Goal: Information Seeking & Learning: Learn about a topic

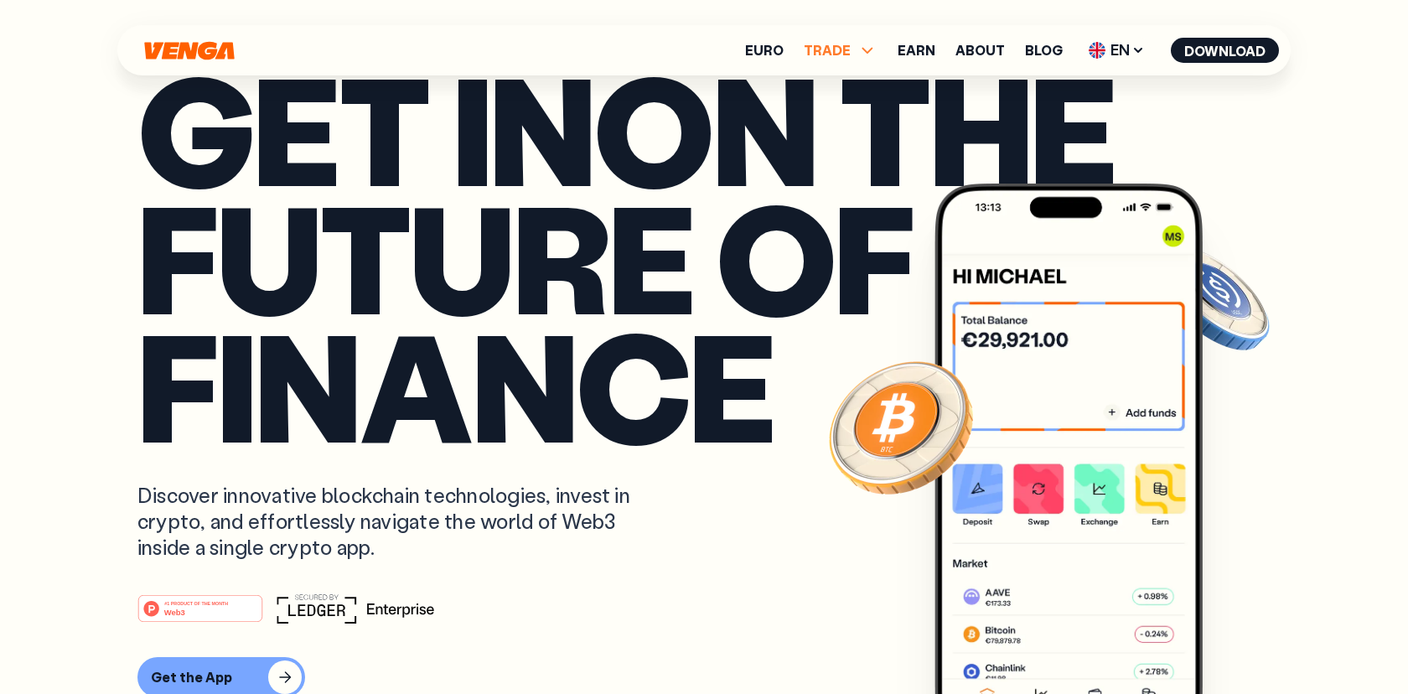
click at [840, 50] on span "TRADE" at bounding box center [826, 50] width 47 height 13
click at [782, 54] on link "Euro" at bounding box center [764, 50] width 39 height 13
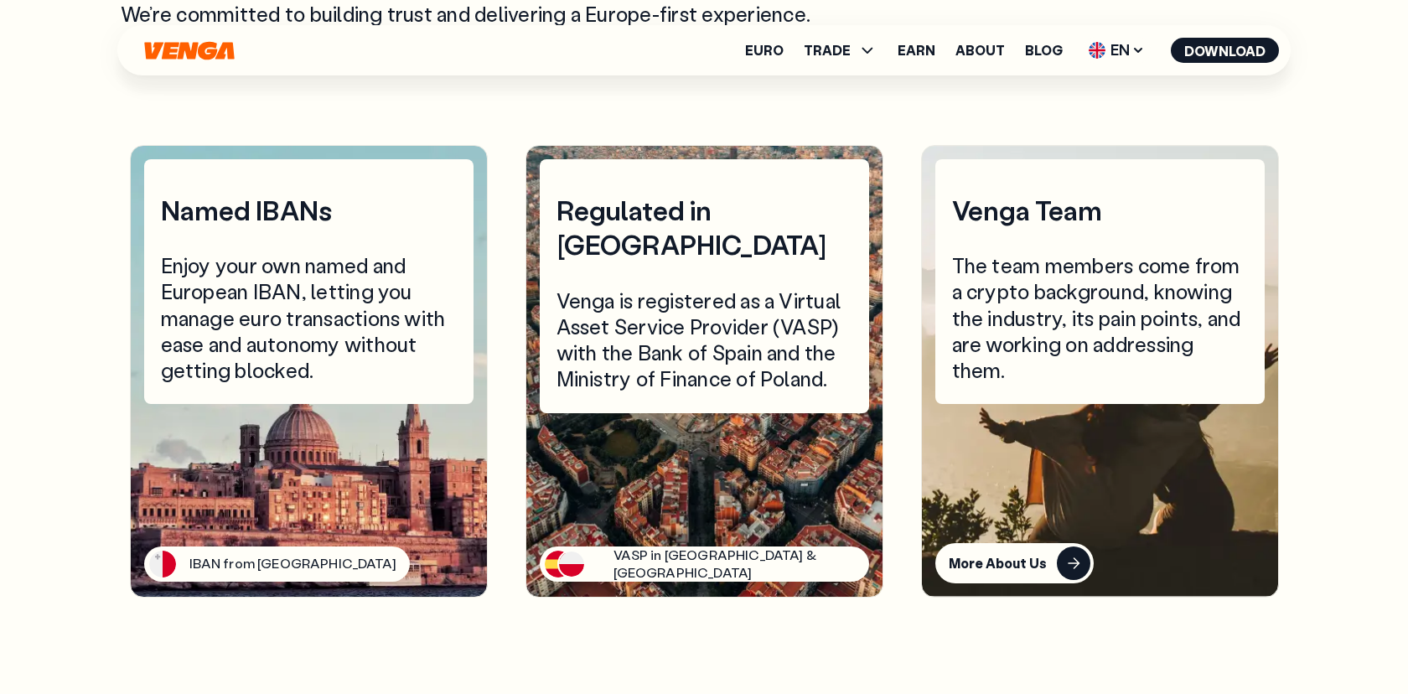
scroll to position [4042, 0]
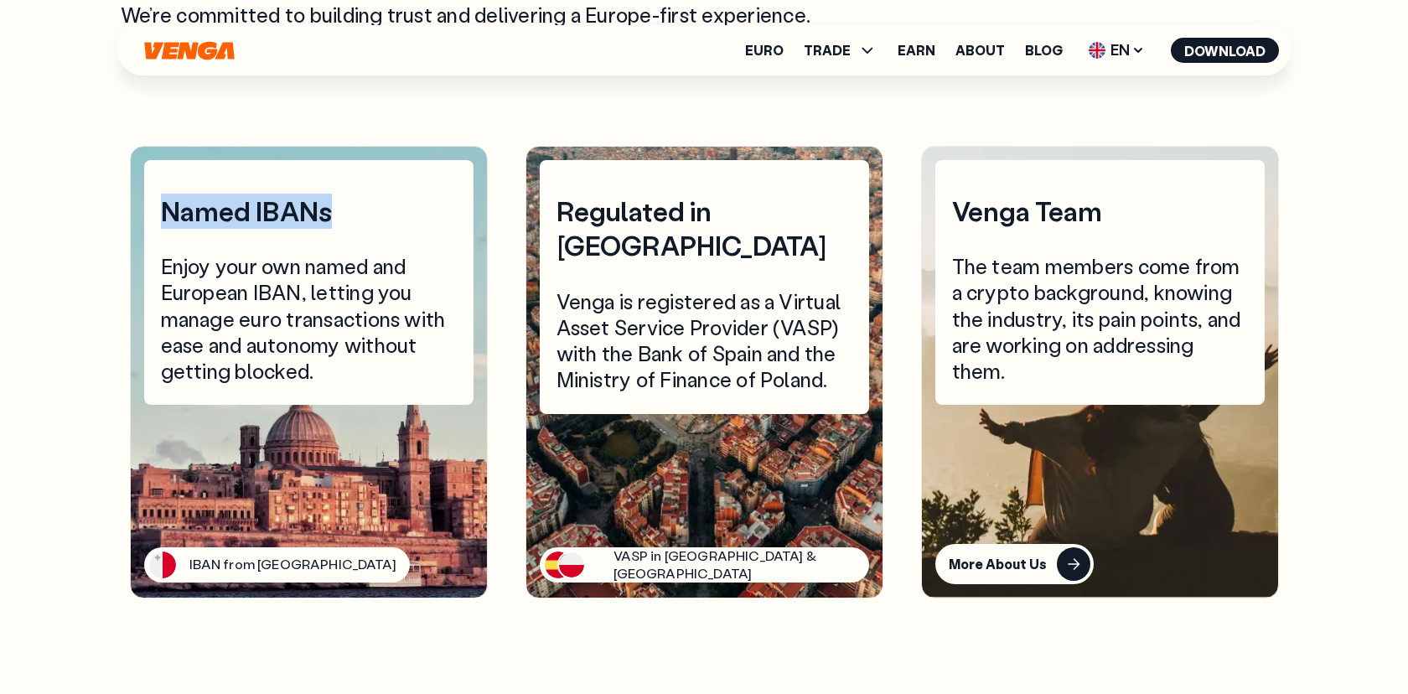
drag, startPoint x: 370, startPoint y: 189, endPoint x: 172, endPoint y: 181, distance: 198.7
click at [172, 181] on div "Named IBANs Enjoy your own named and European IBAN, letting you manage euro tra…" at bounding box center [308, 282] width 329 height 245
copy div "Named IBANs"
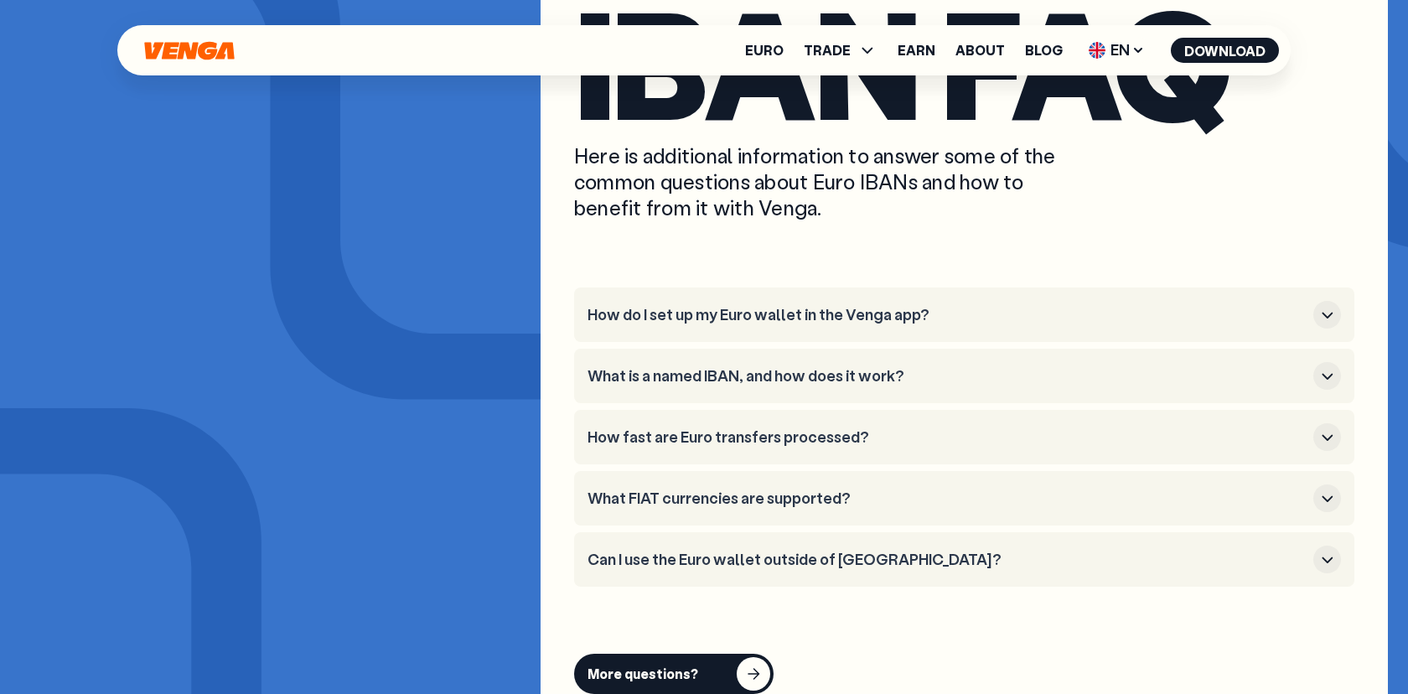
scroll to position [6227, 0]
click at [1327, 305] on icon "button" at bounding box center [1327, 315] width 20 height 20
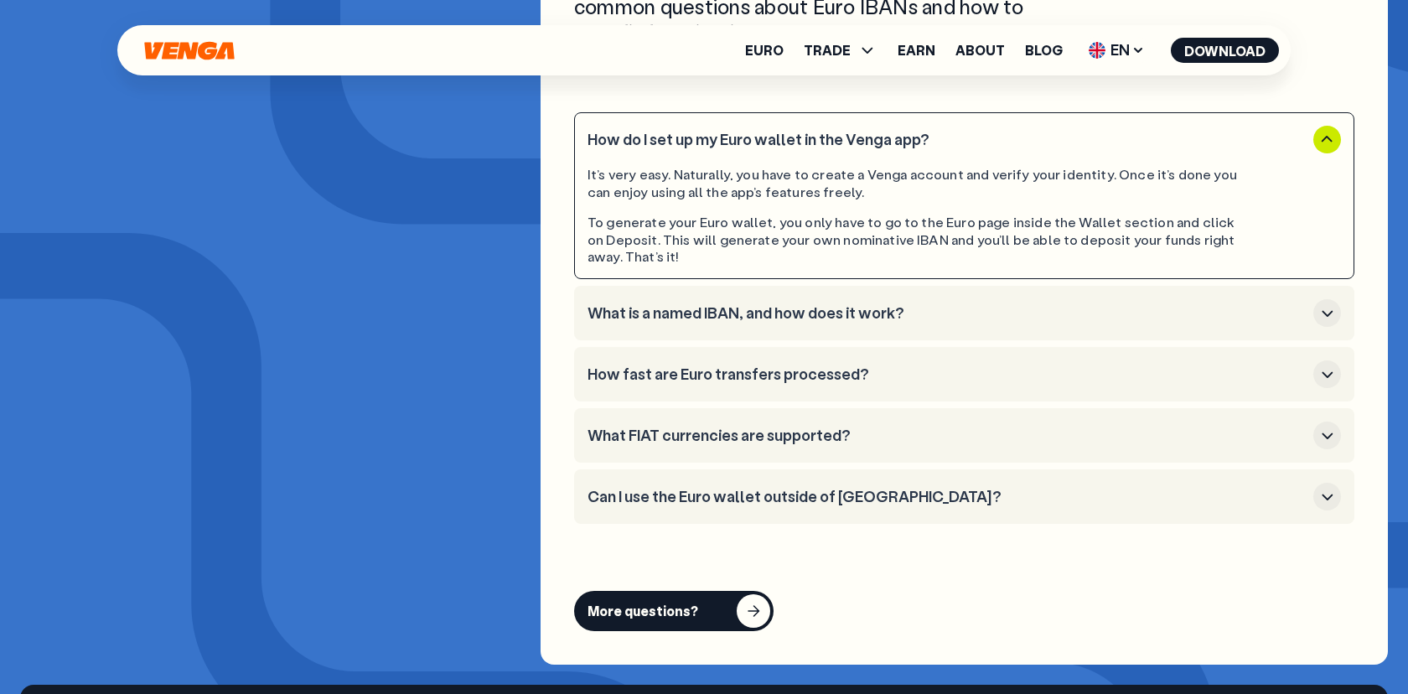
scroll to position [6403, 0]
click at [962, 303] on h3 "What is a named IBAN, and how does it work?" at bounding box center [946, 312] width 719 height 18
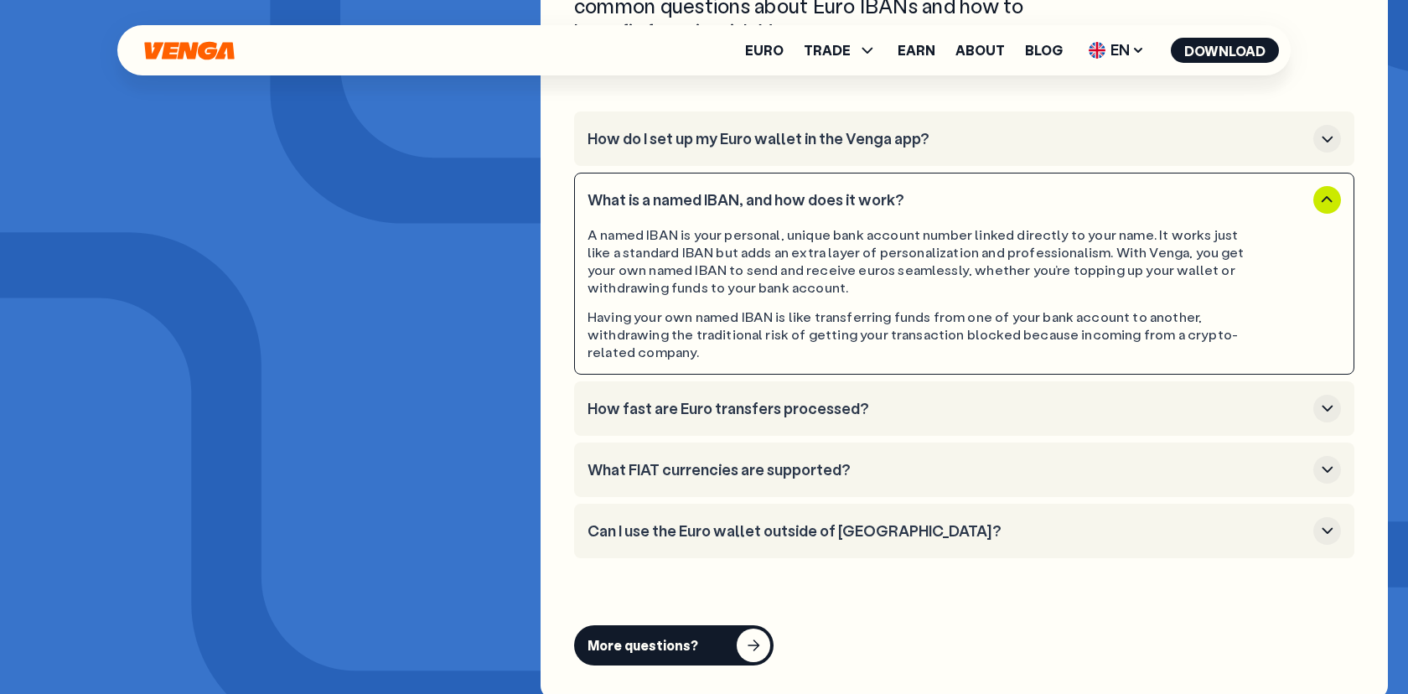
click at [953, 400] on h3 "How fast are Euro transfers processed?" at bounding box center [946, 409] width 719 height 18
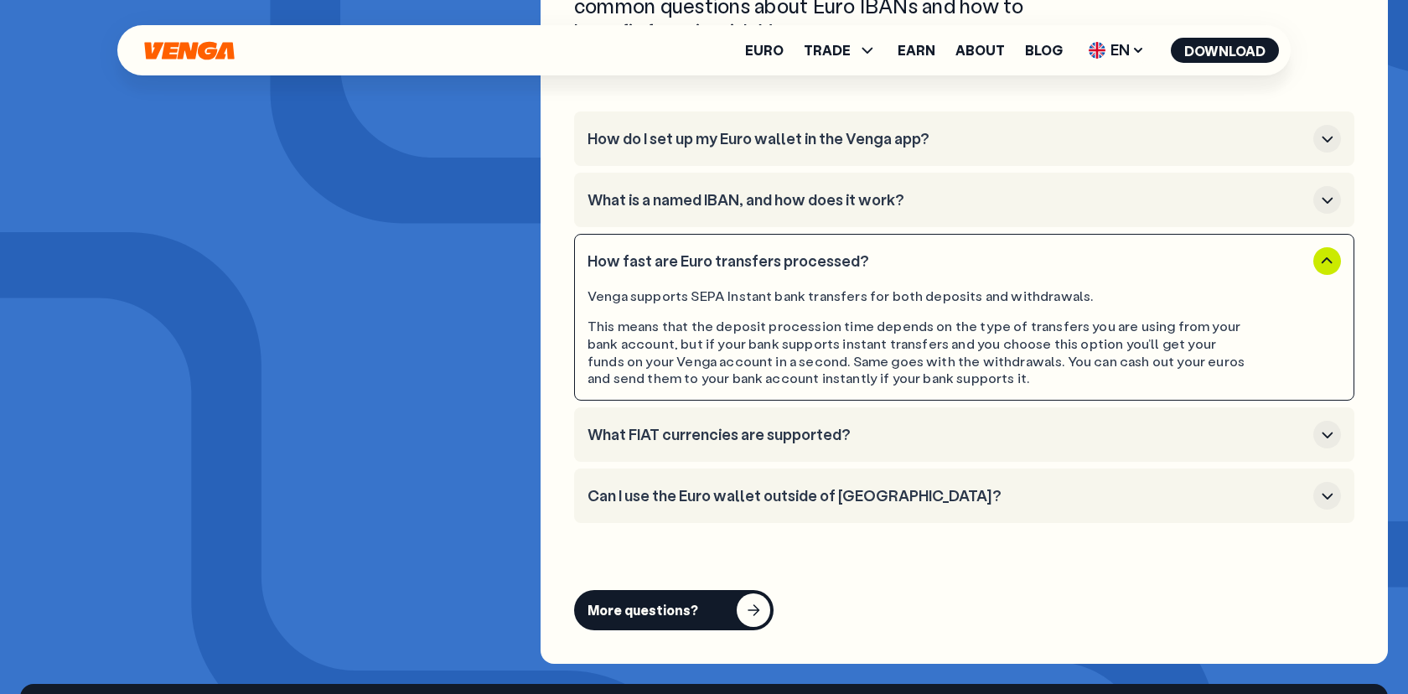
click at [896, 421] on button "What FIAT currencies are supported?" at bounding box center [963, 435] width 753 height 28
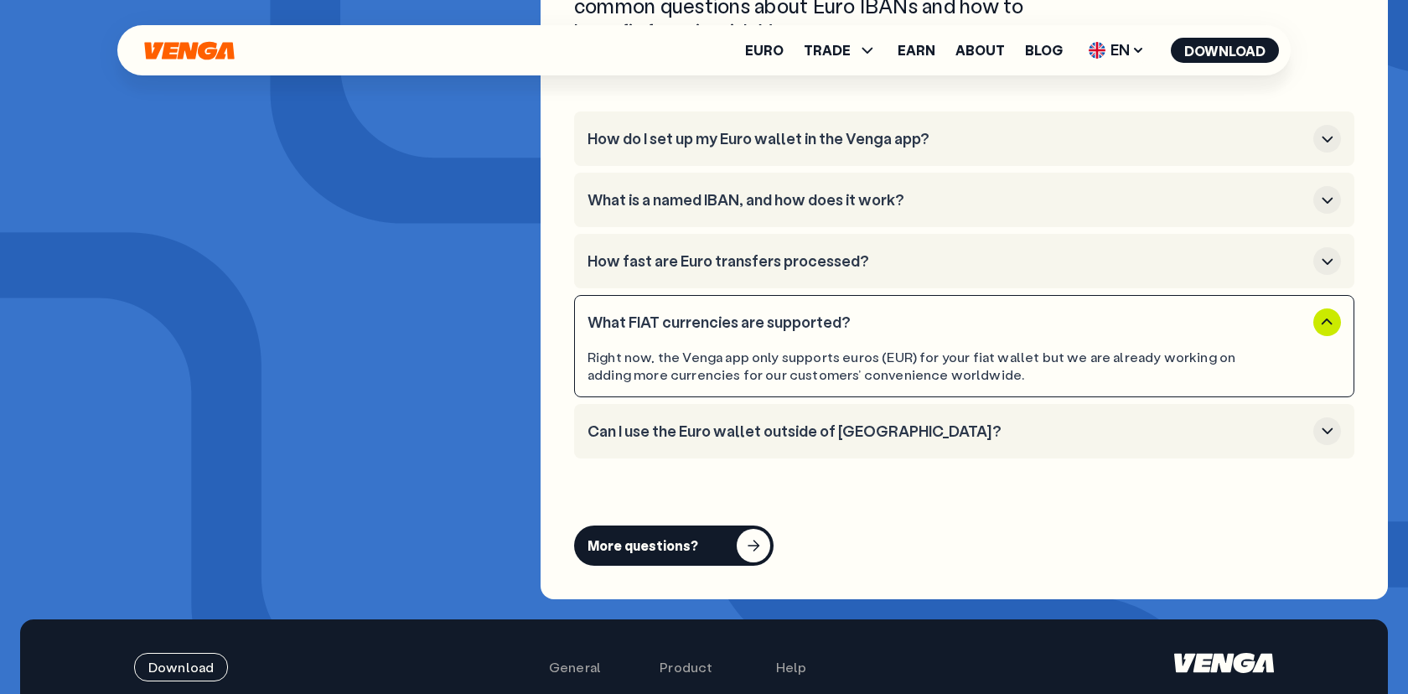
click at [878, 422] on h3 "Can I use the Euro wallet outside of Europe?" at bounding box center [946, 431] width 719 height 18
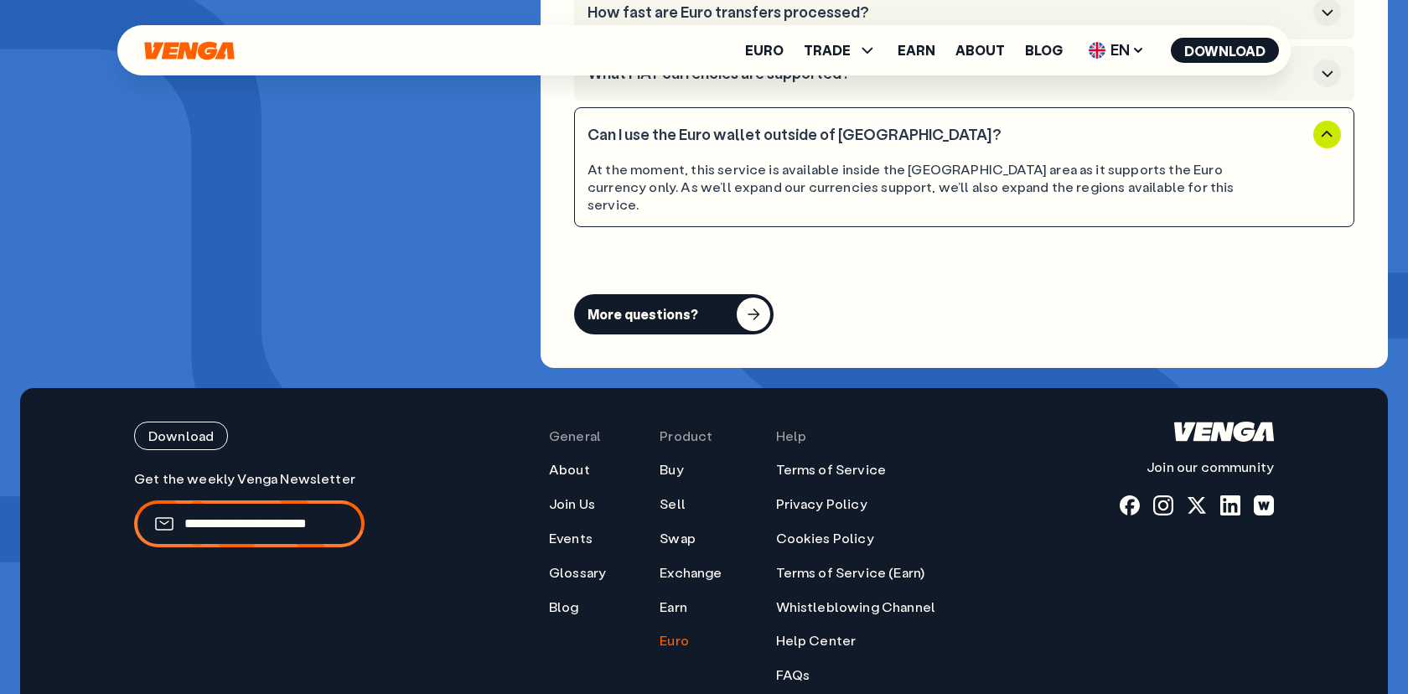
scroll to position [6653, 0]
click at [759, 297] on div "button" at bounding box center [753, 314] width 34 height 34
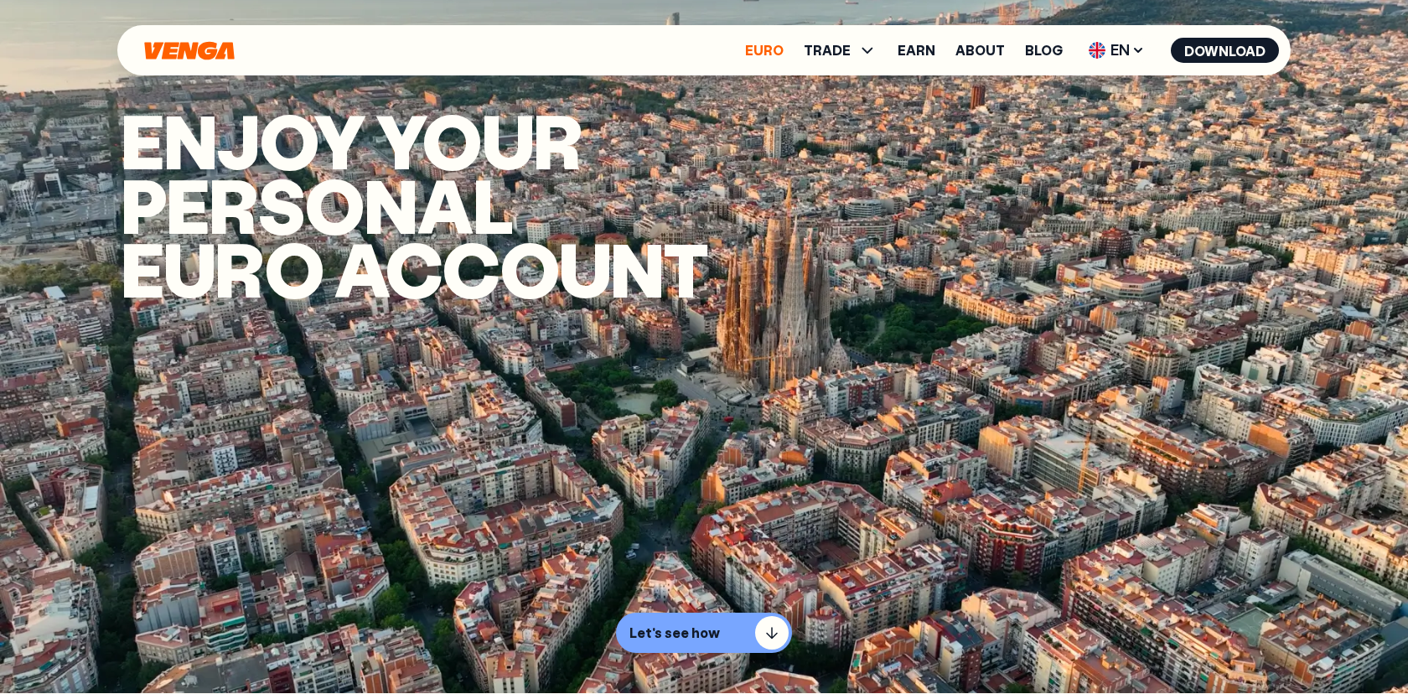
scroll to position [0, 0]
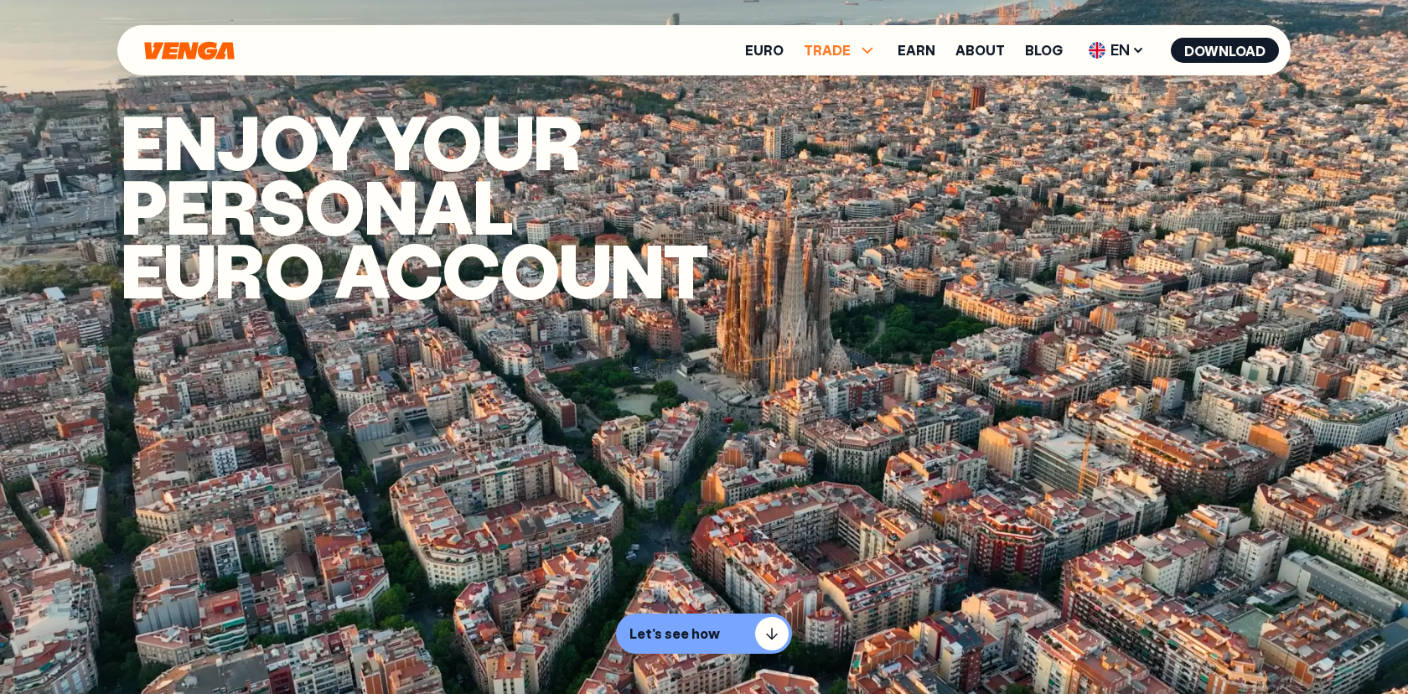
click at [839, 57] on span "TRADE" at bounding box center [826, 50] width 47 height 13
click at [840, 88] on link "Buy" at bounding box center [840, 87] width 24 height 18
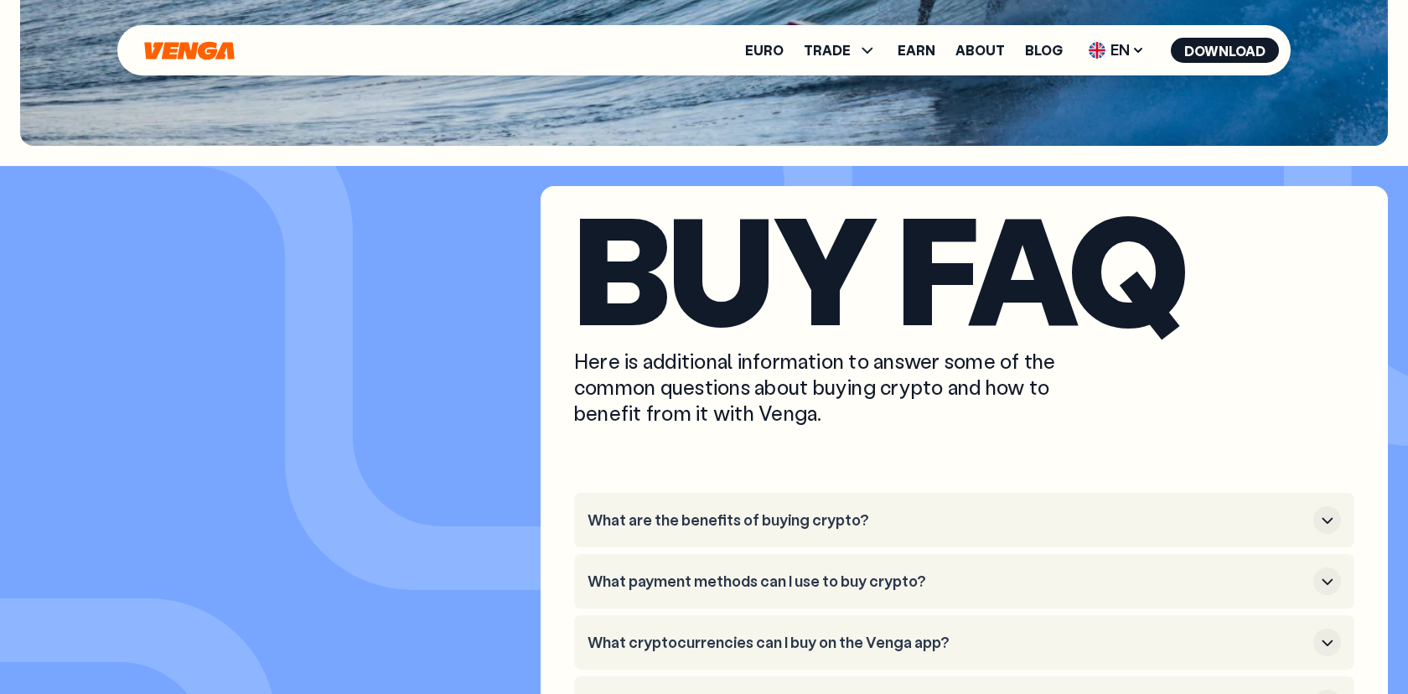
scroll to position [4348, 0]
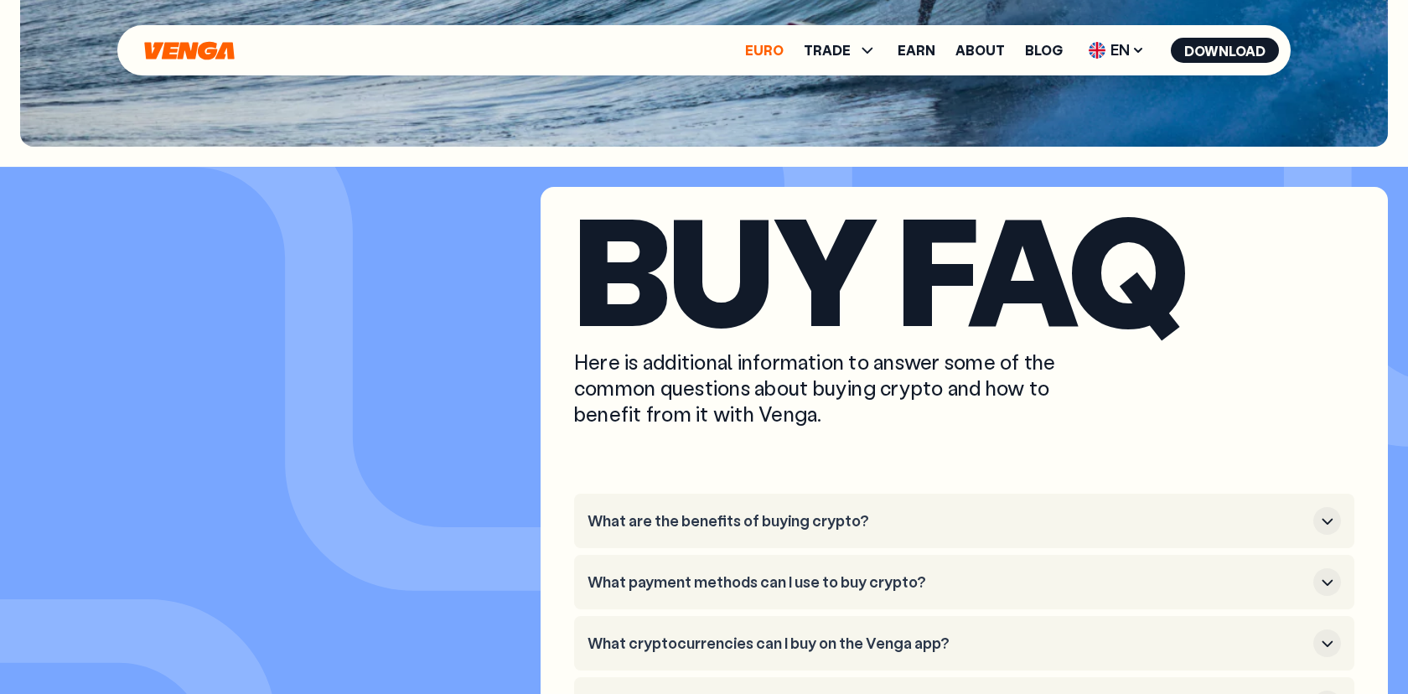
click at [768, 54] on link "Euro" at bounding box center [764, 50] width 39 height 13
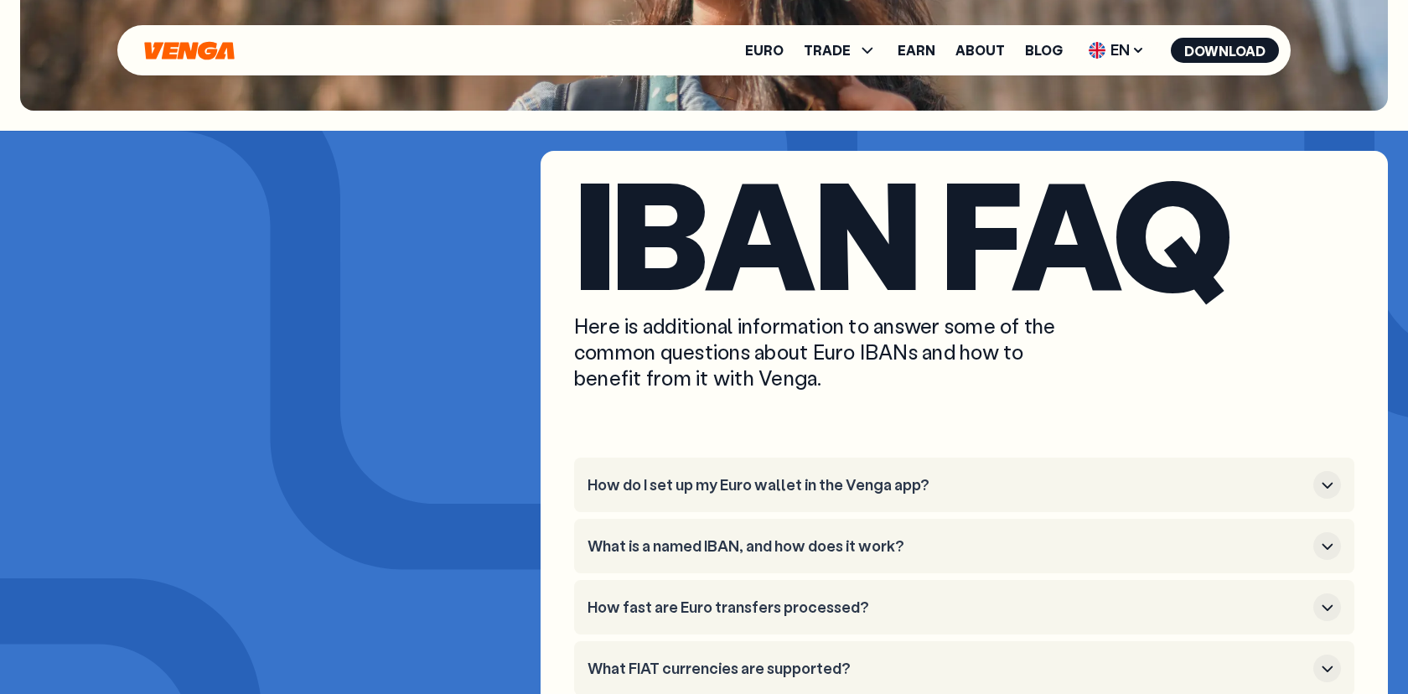
scroll to position [5697, 0]
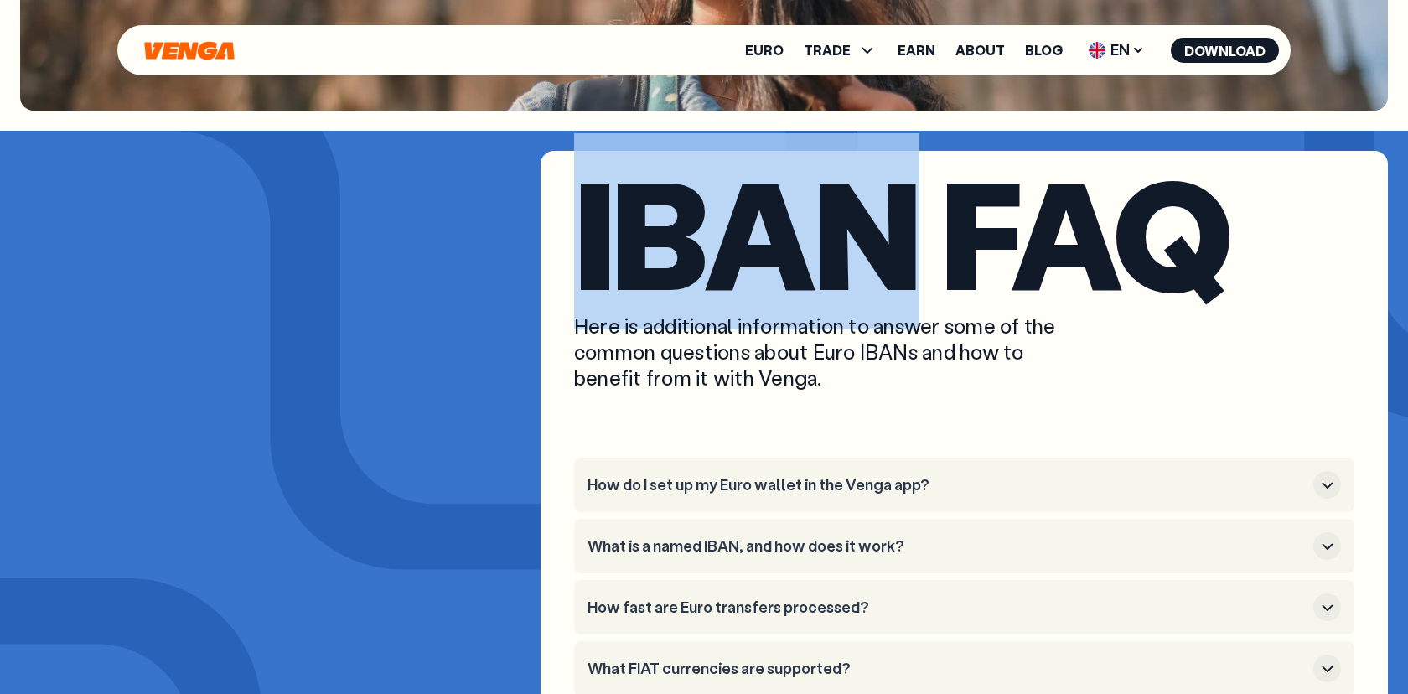
drag, startPoint x: 579, startPoint y: 193, endPoint x: 896, endPoint y: 195, distance: 317.5
click at [896, 195] on h2 "IBAN FAQ" at bounding box center [964, 232] width 780 height 128
copy h2 "IBAN"
click at [843, 54] on span "TRADE" at bounding box center [826, 50] width 47 height 13
click at [852, 86] on link "Buy" at bounding box center [840, 87] width 24 height 18
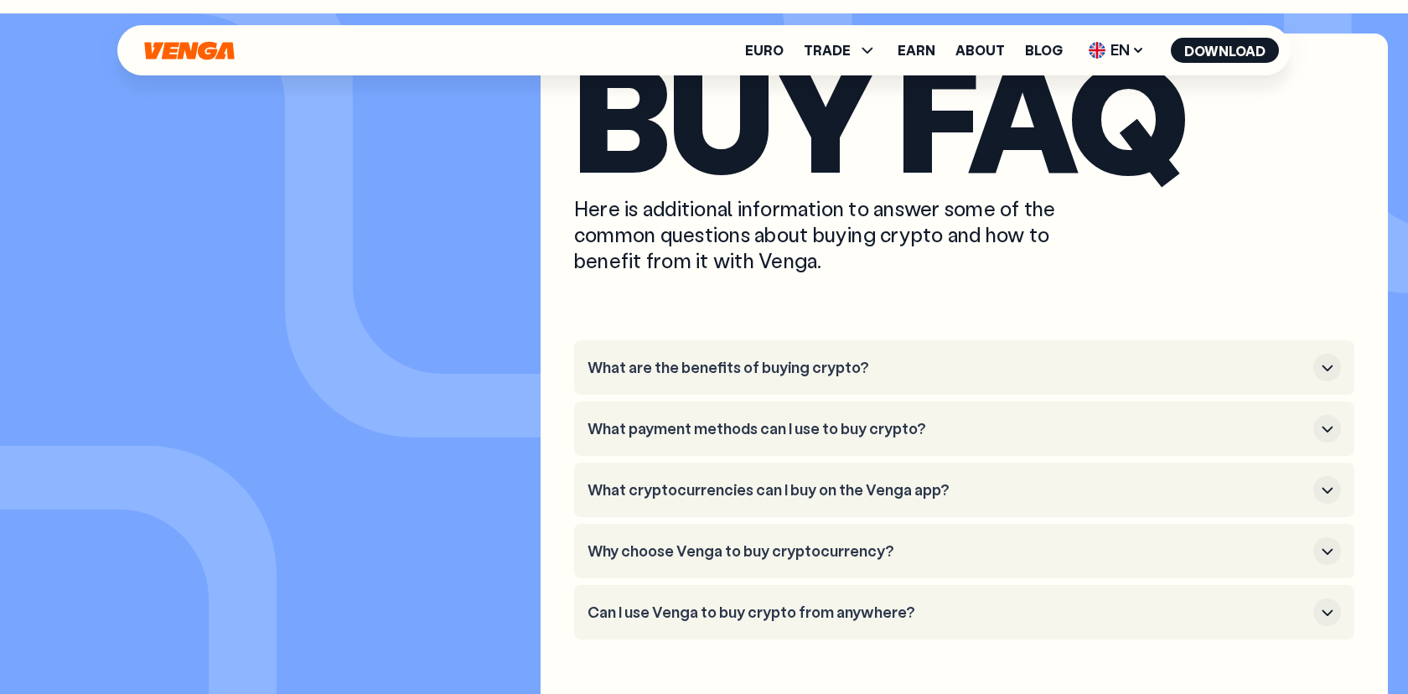
scroll to position [4502, 0]
click at [756, 368] on h3 "What are the benefits of buying crypto?" at bounding box center [946, 367] width 719 height 18
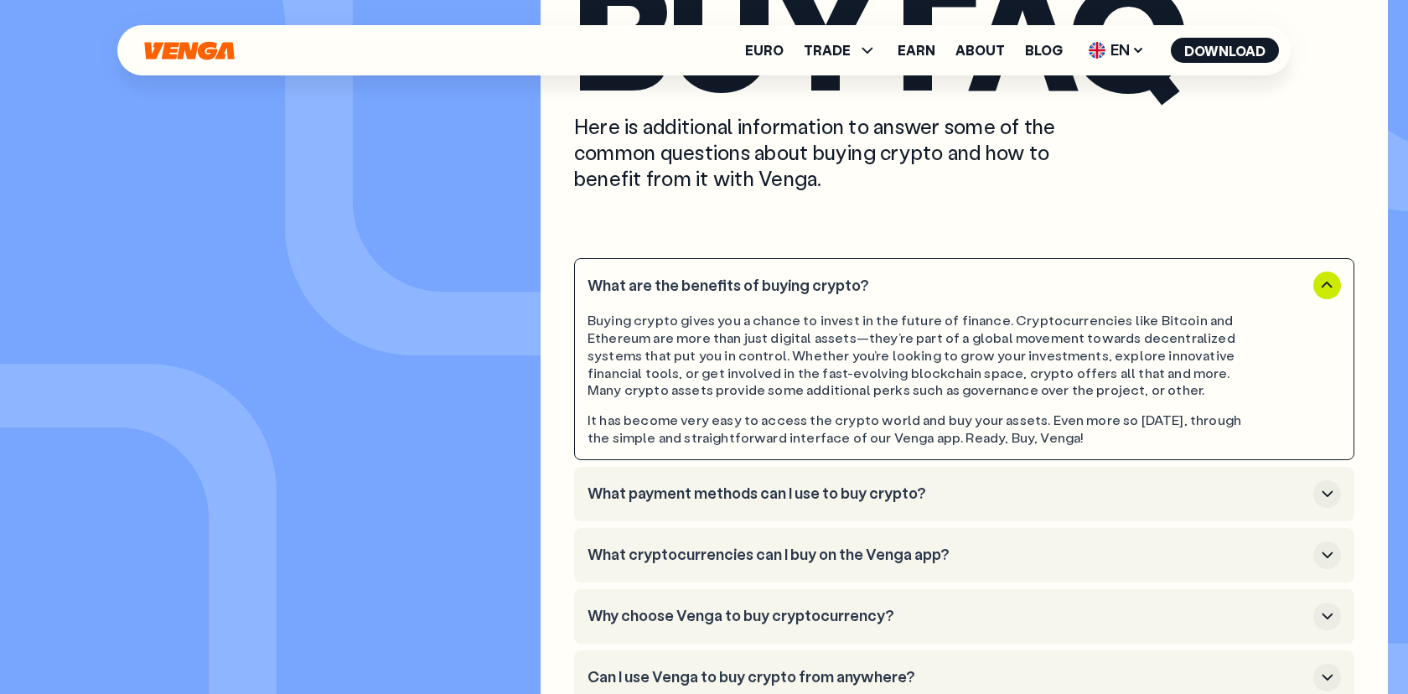
scroll to position [4584, 0]
click at [812, 506] on li "What payment methods can I use to buy crypto?" at bounding box center [964, 493] width 780 height 54
click at [857, 495] on h3 "What payment methods can I use to buy crypto?" at bounding box center [946, 492] width 719 height 18
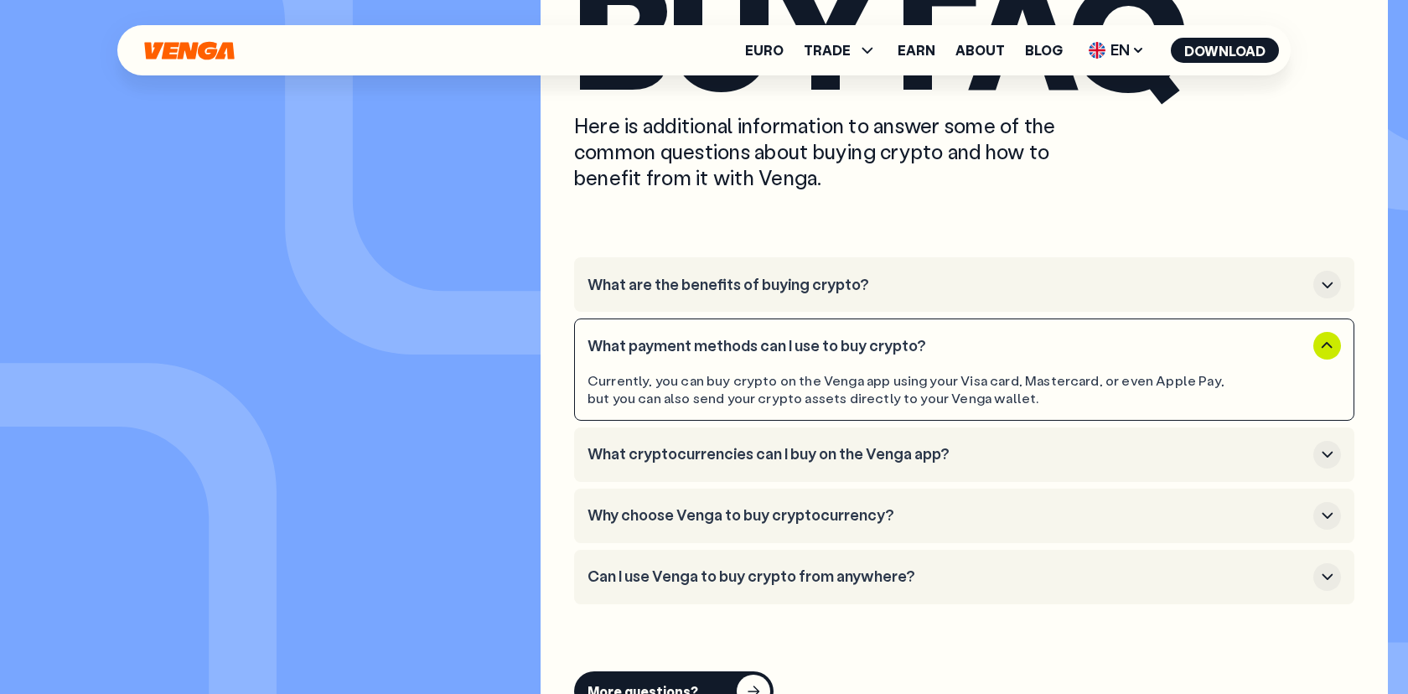
click at [907, 445] on h3 "What cryptocurrencies can I buy on the Venga app?" at bounding box center [946, 454] width 719 height 18
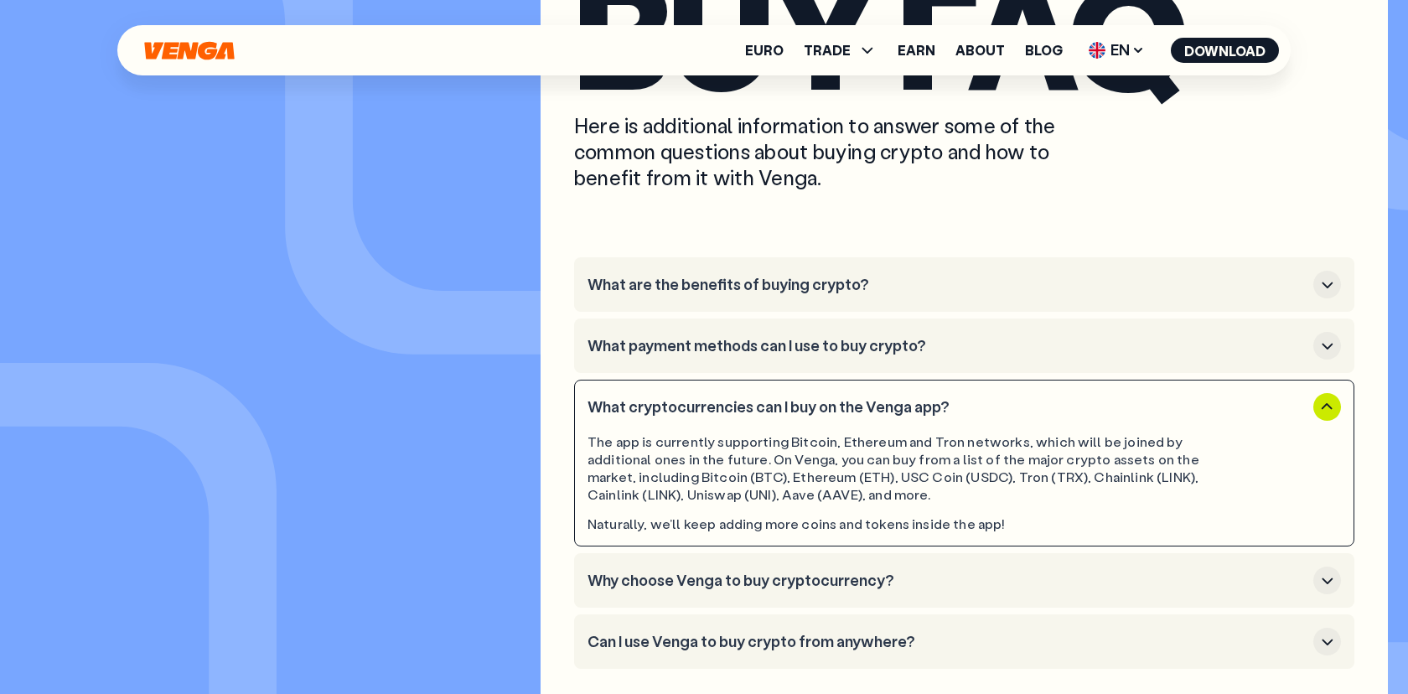
click at [907, 571] on button "Why choose Venga to buy cryptocurrency?" at bounding box center [963, 580] width 753 height 28
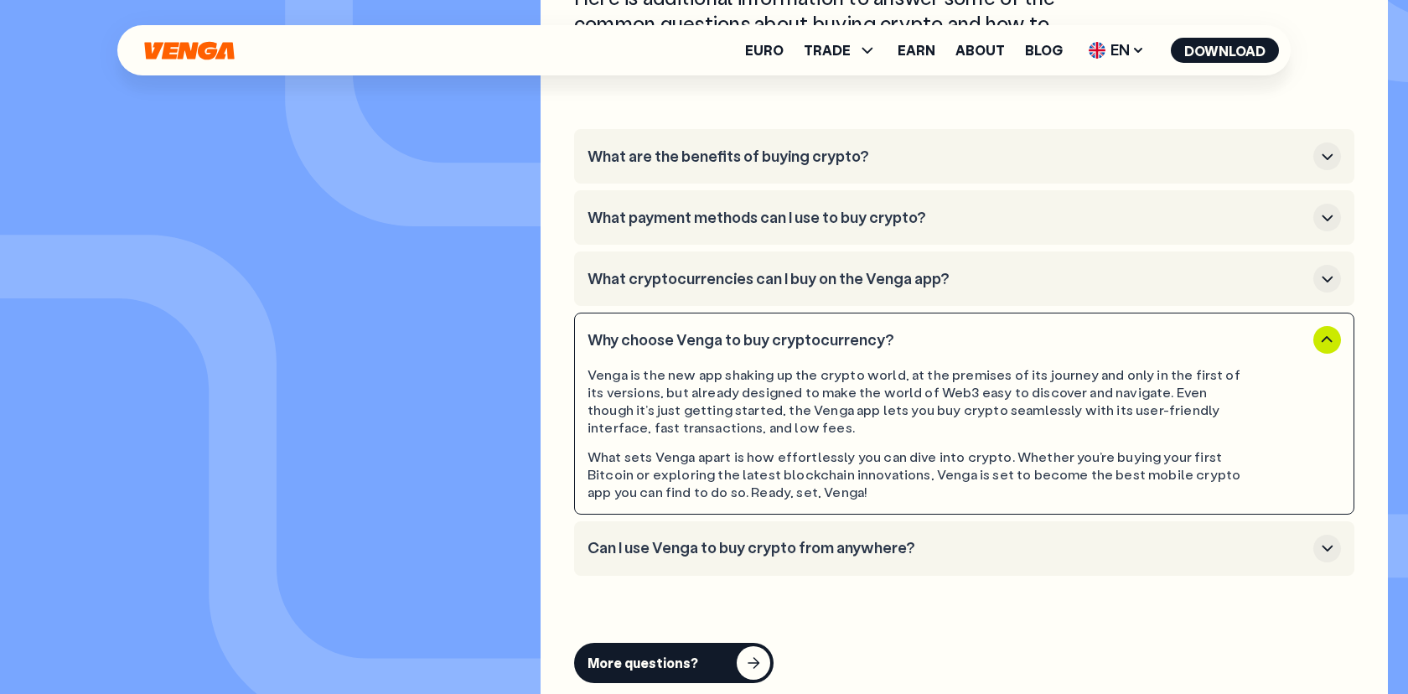
scroll to position [4714, 0]
click at [938, 551] on h3 "Can I use Venga to buy crypto from anywhere?" at bounding box center [946, 547] width 719 height 18
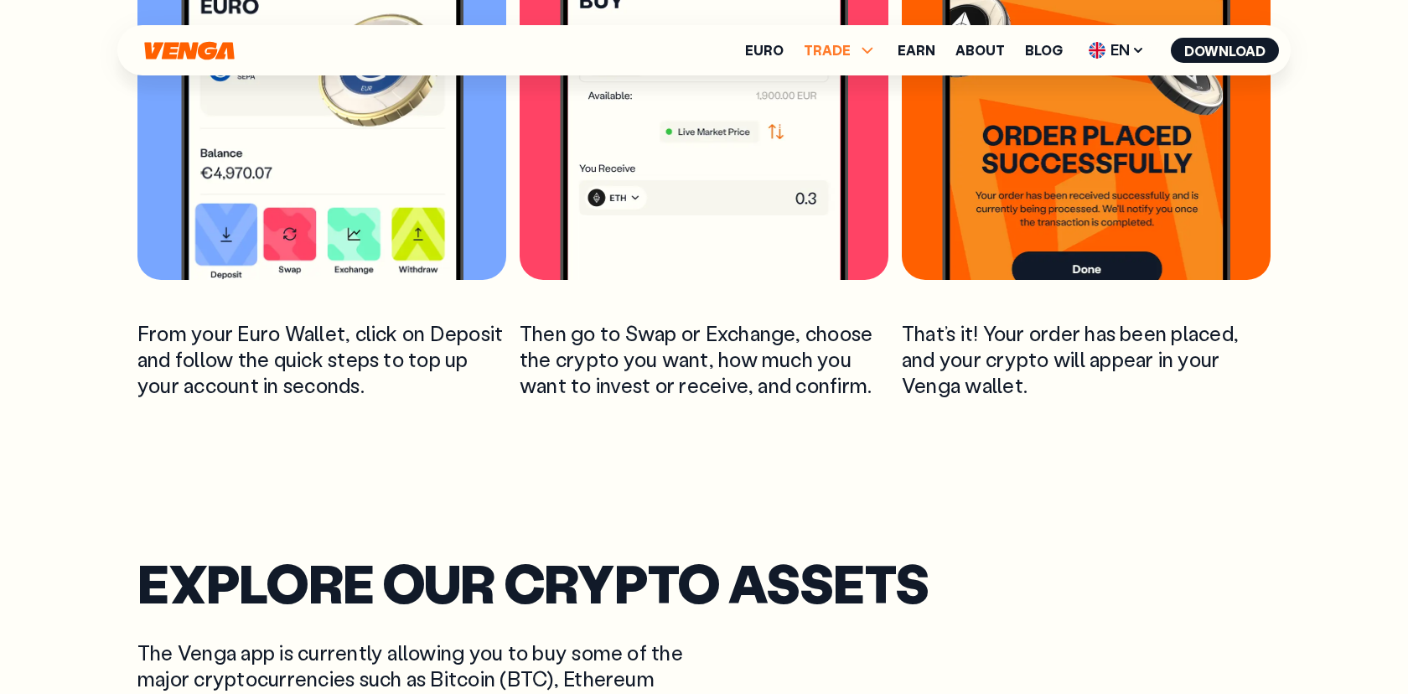
click at [833, 46] on span "TRADE" at bounding box center [826, 50] width 47 height 13
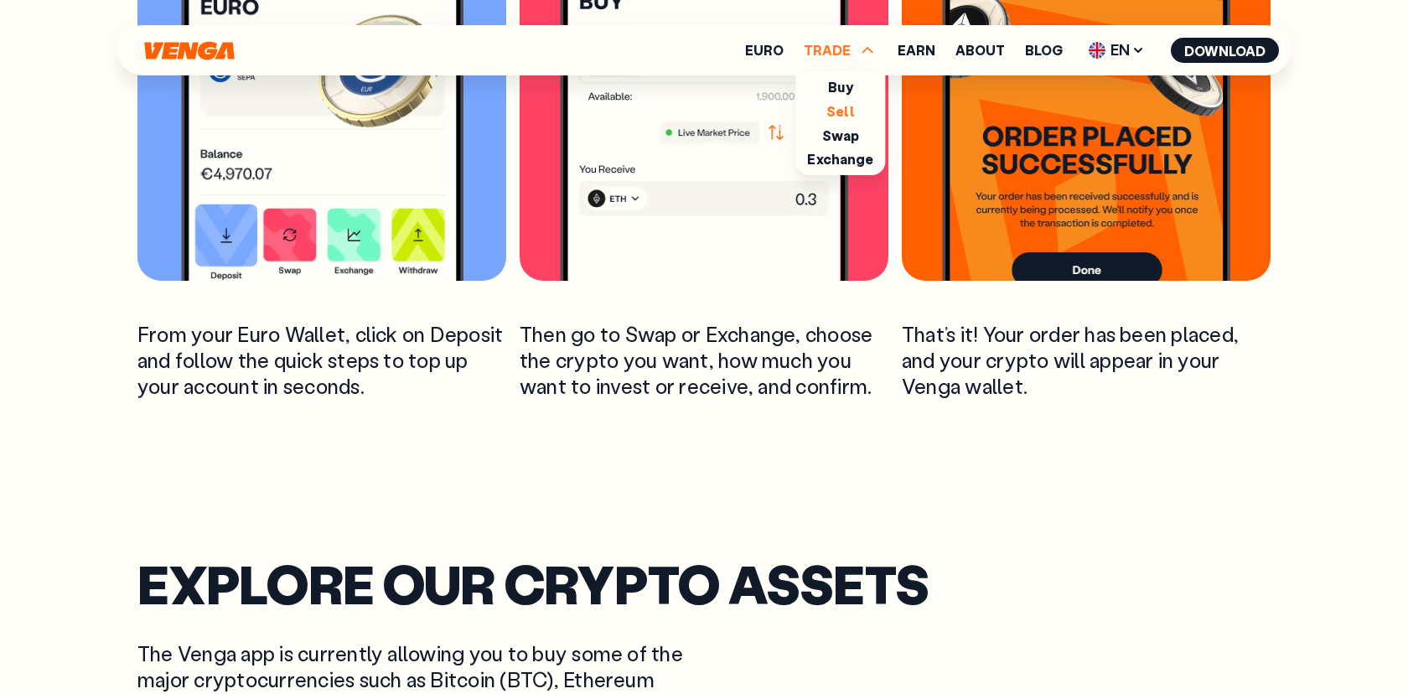
click at [850, 110] on link "Sell" at bounding box center [840, 111] width 28 height 18
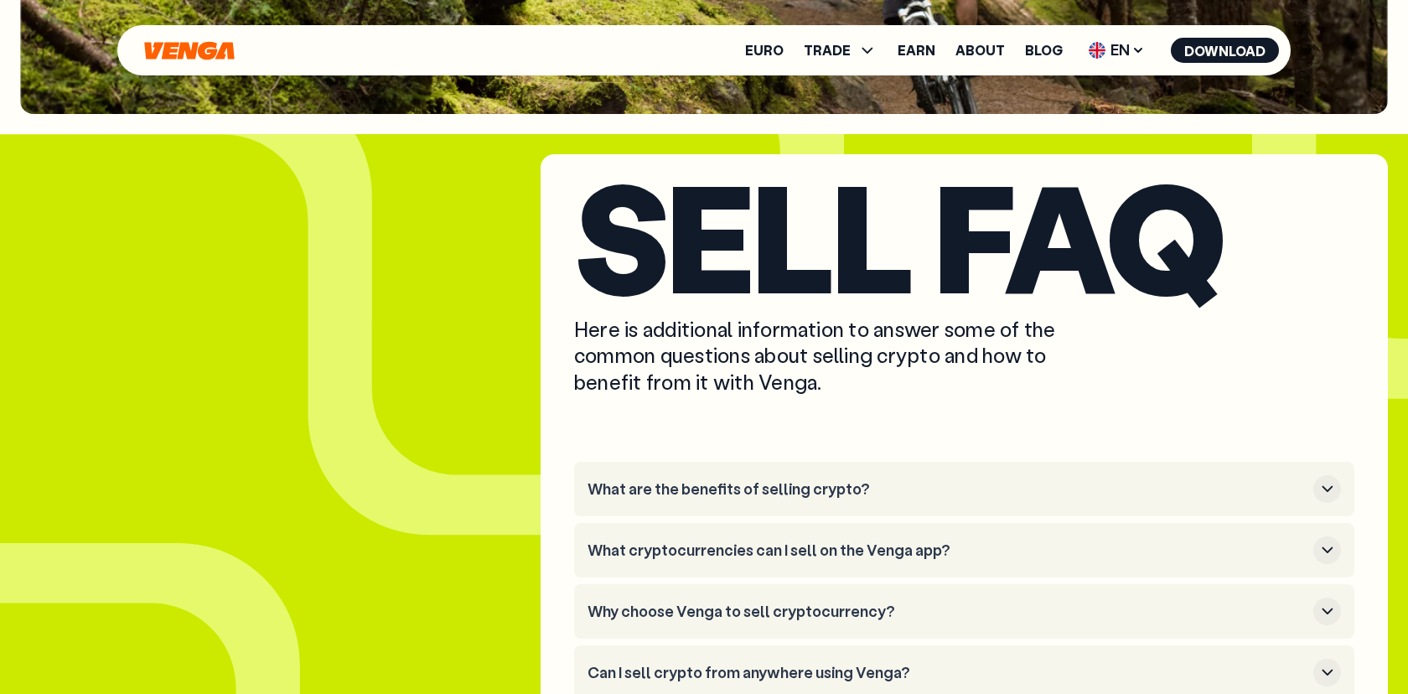
scroll to position [4362, 0]
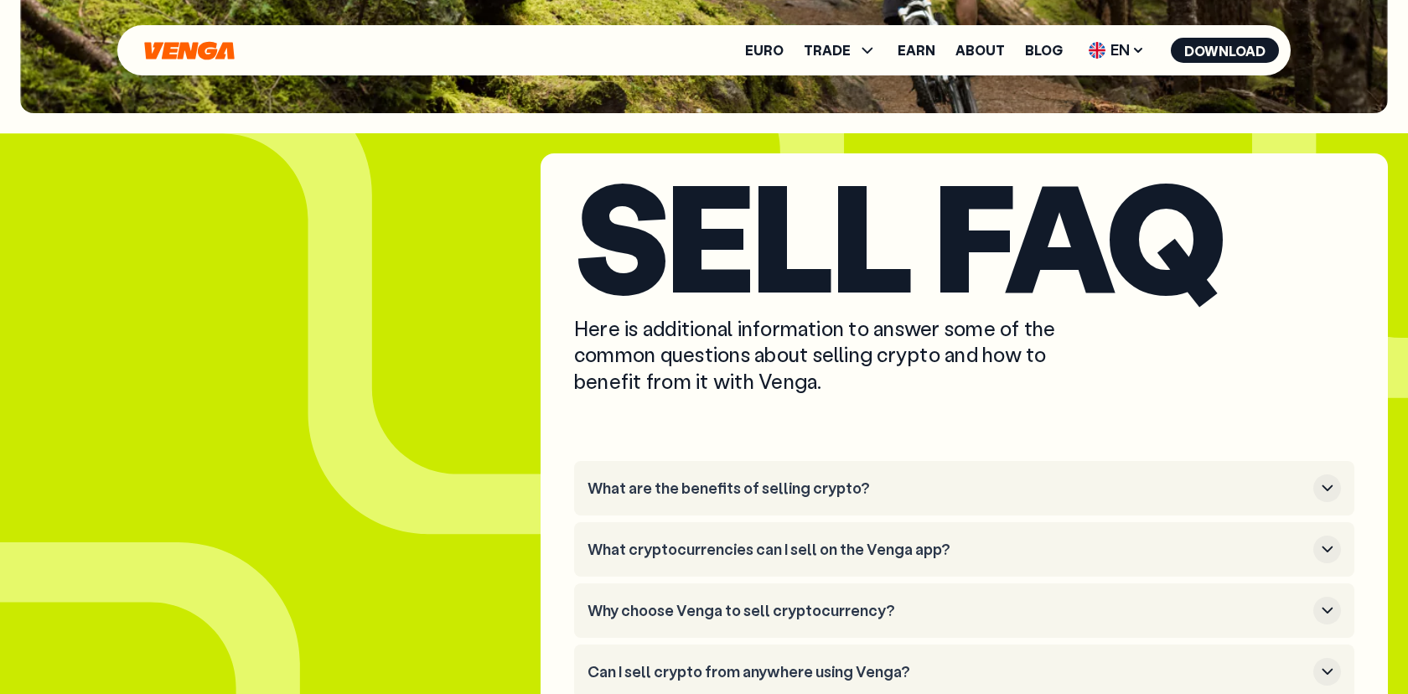
click at [829, 477] on button "What are the benefits of selling crypto?" at bounding box center [963, 488] width 753 height 28
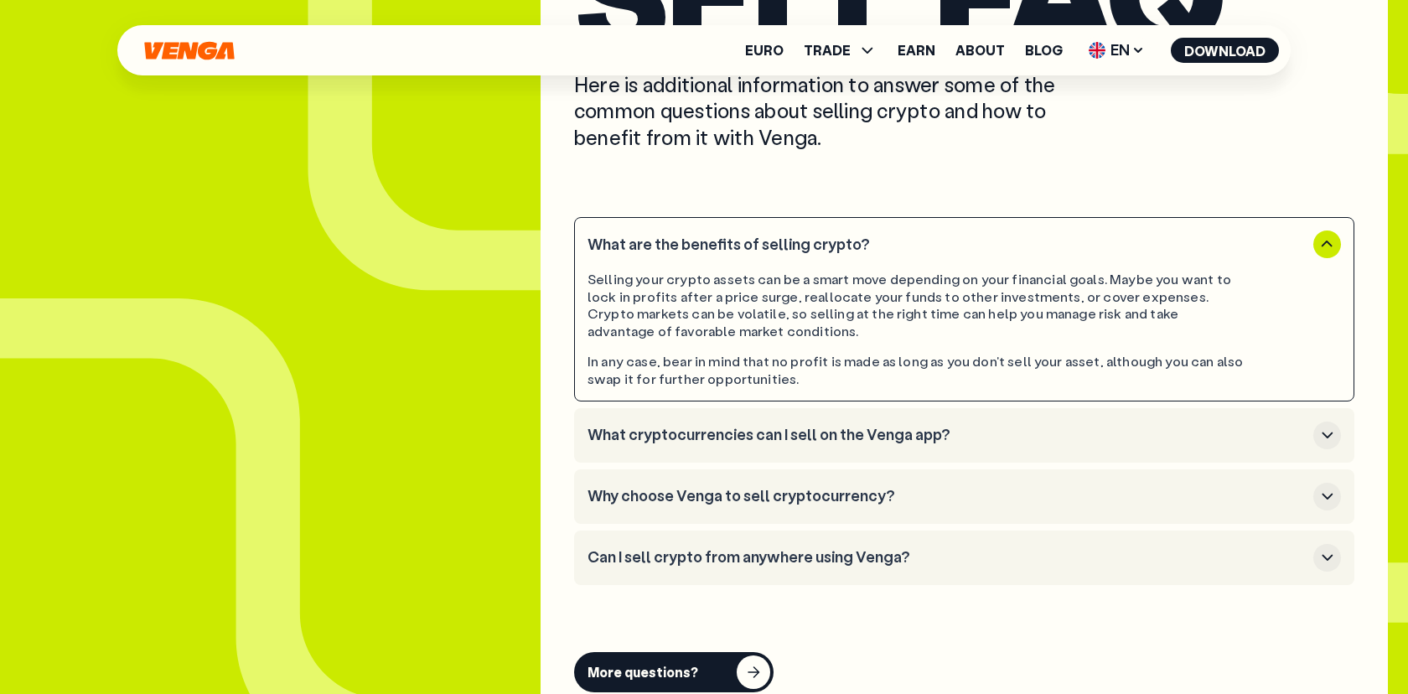
scroll to position [4606, 0]
click at [854, 440] on h3 "What cryptocurrencies can I sell on the Venga app?" at bounding box center [946, 434] width 719 height 18
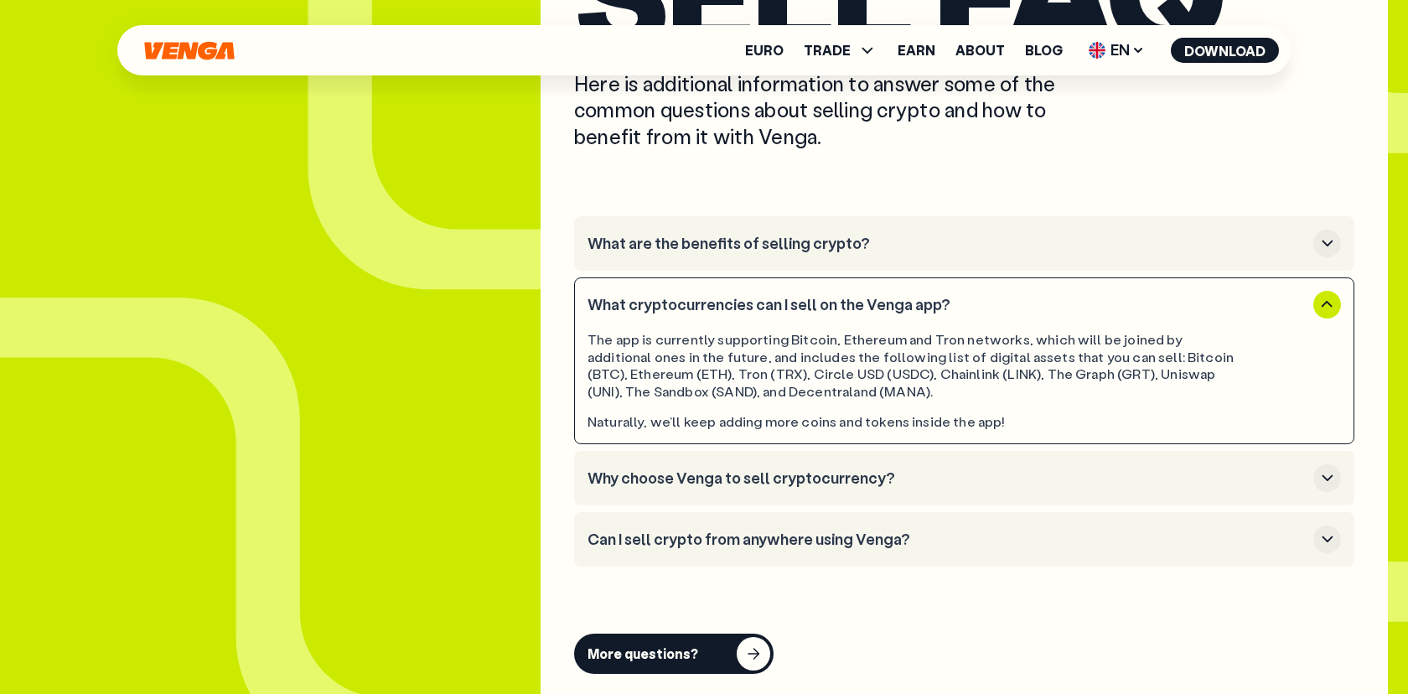
click at [896, 462] on li "Why choose Venga to sell cryptocurrency?" at bounding box center [964, 478] width 780 height 54
click at [886, 473] on h3 "Why choose Venga to sell cryptocurrency?" at bounding box center [946, 478] width 719 height 18
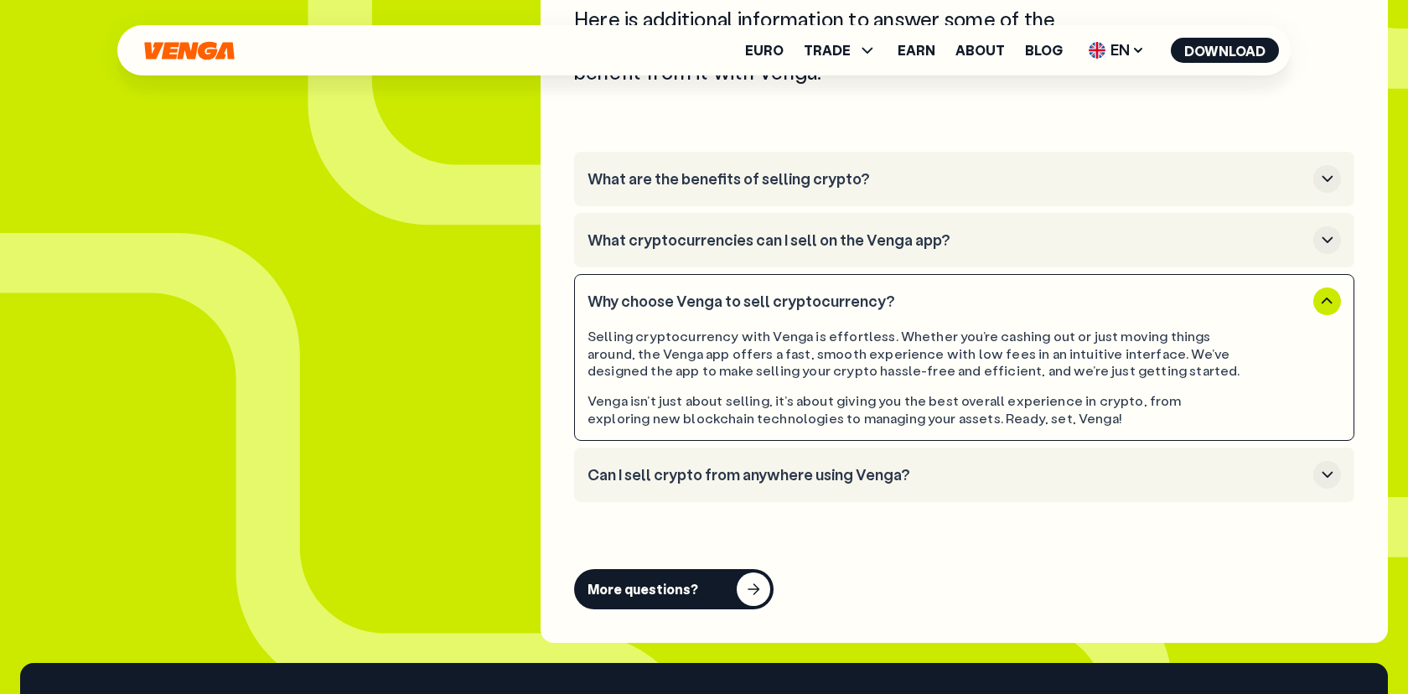
scroll to position [4672, 0]
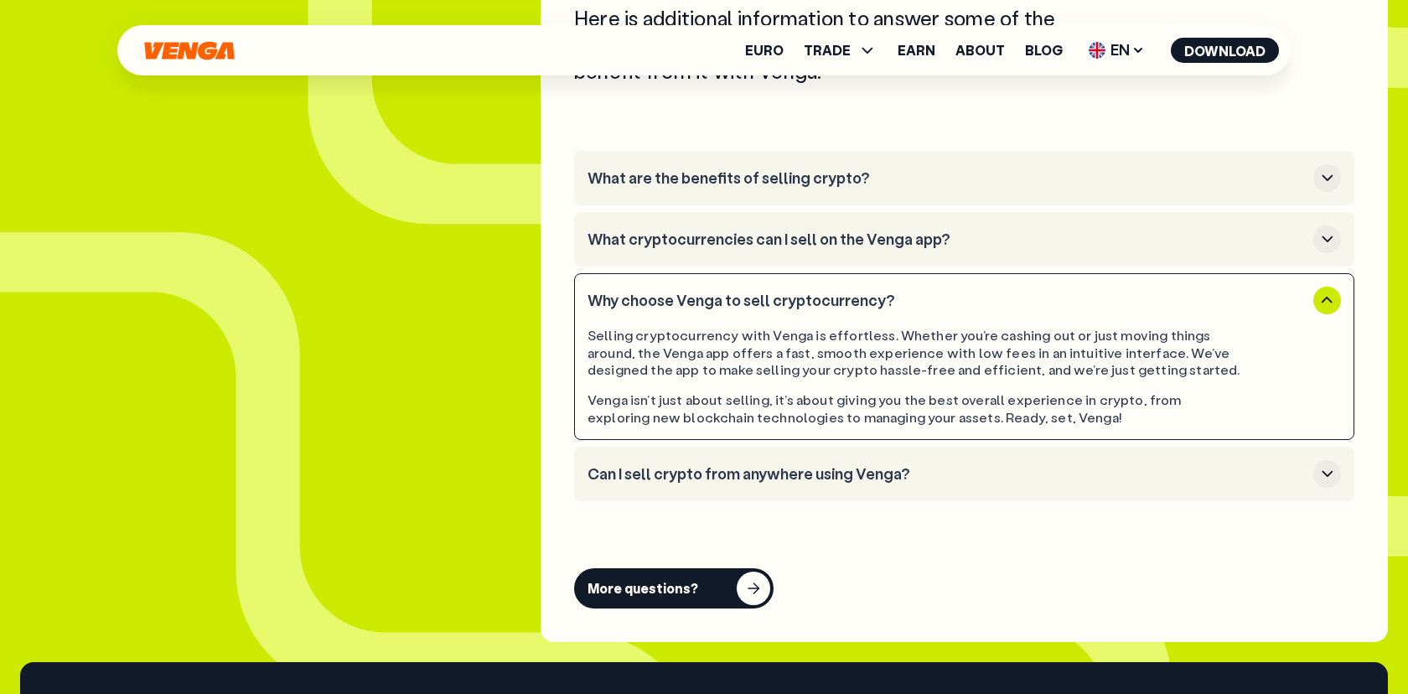
click at [934, 483] on button "Can I sell crypto from anywhere using Venga?" at bounding box center [963, 474] width 753 height 28
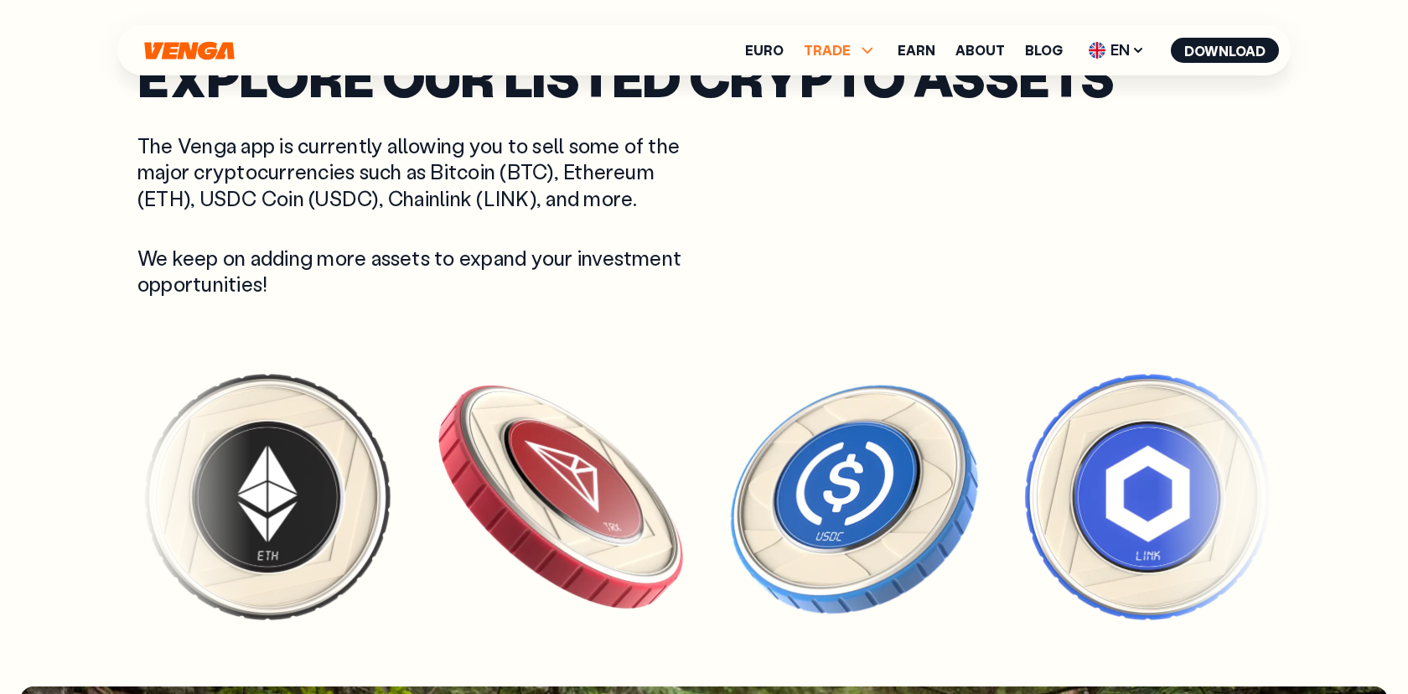
click at [846, 56] on span "TRADE" at bounding box center [826, 50] width 47 height 13
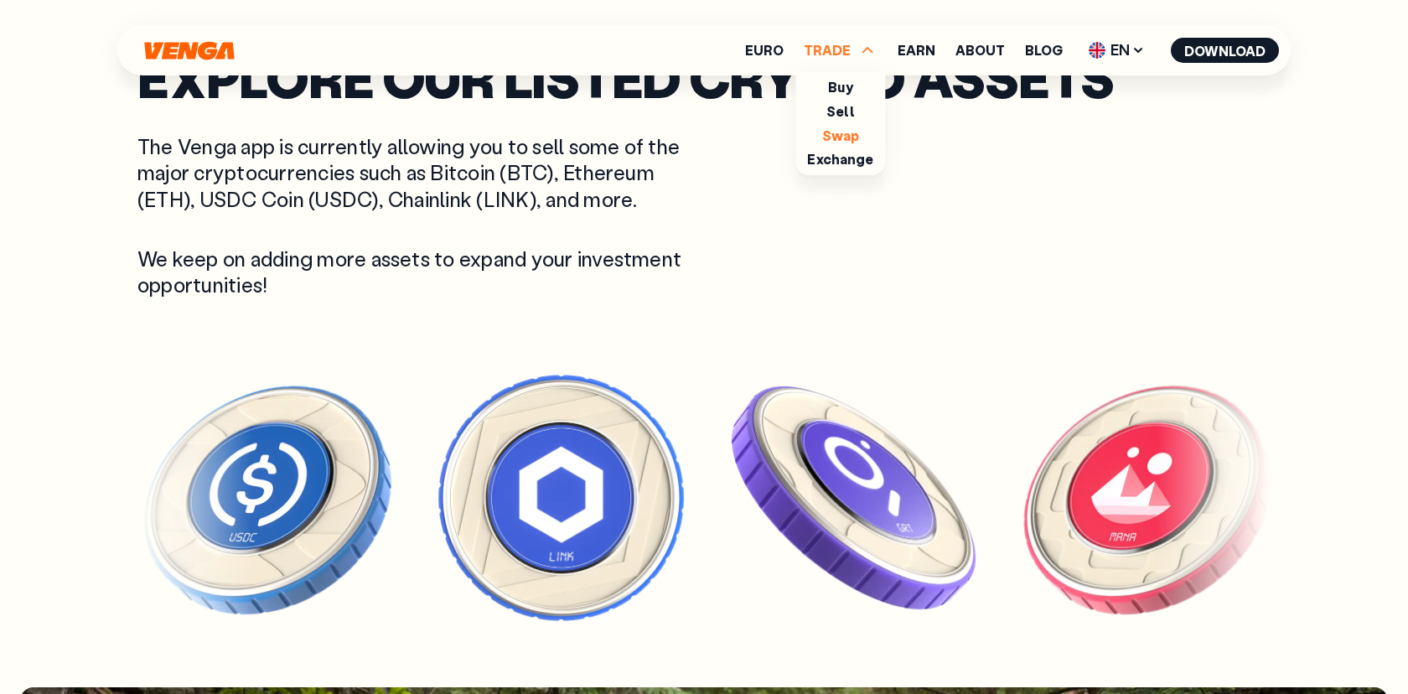
click at [845, 136] on link "Swap" at bounding box center [841, 136] width 38 height 18
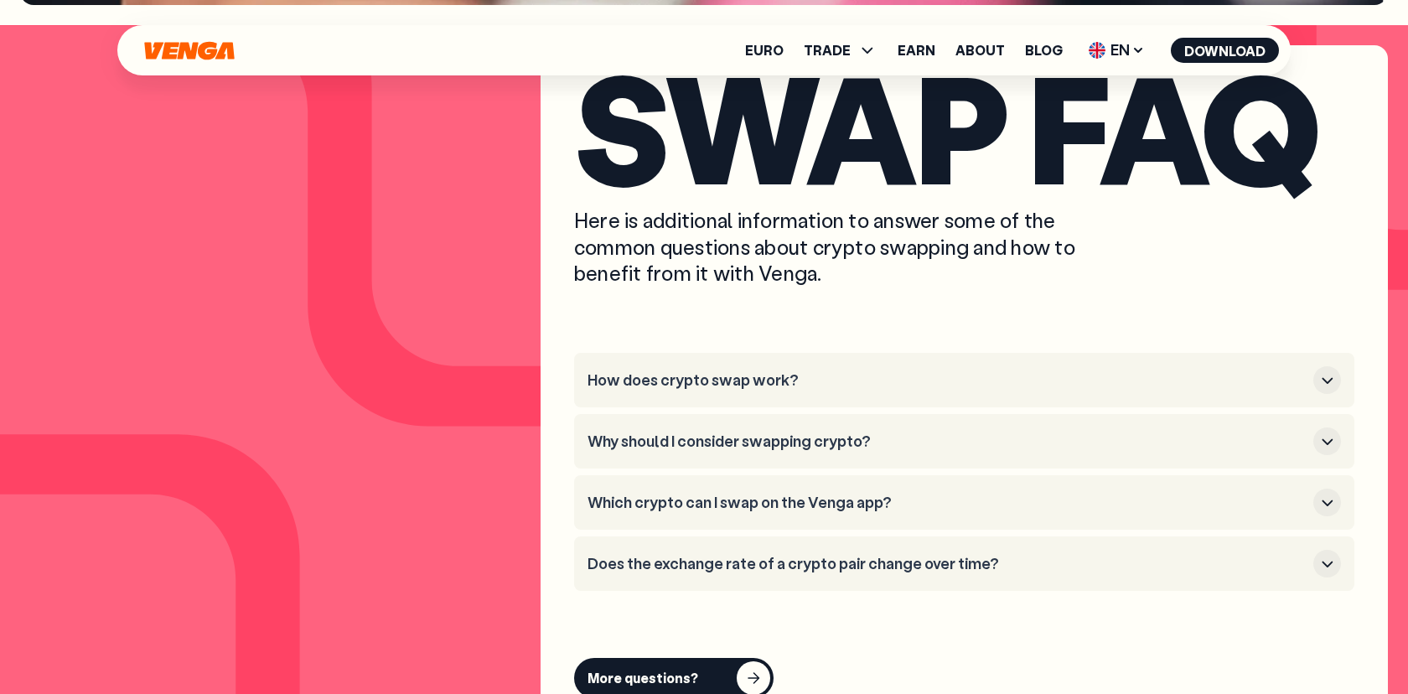
scroll to position [4467, 0]
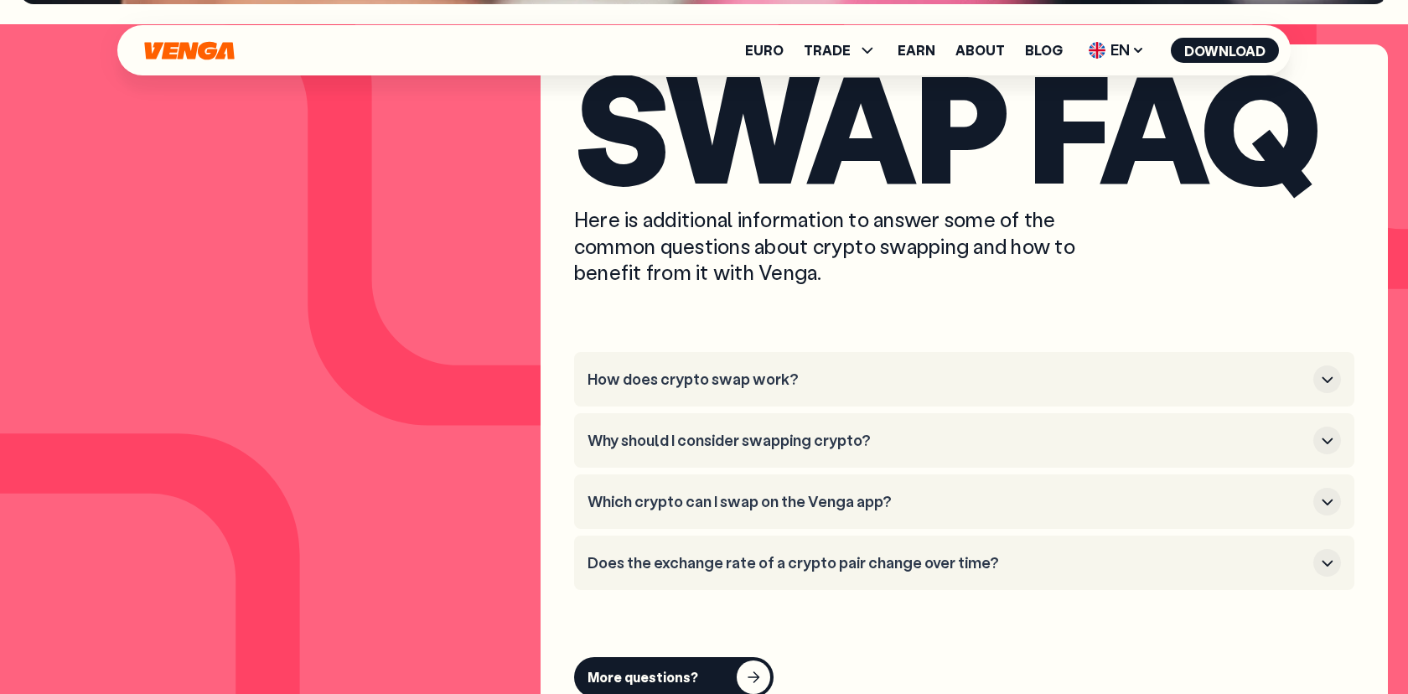
click at [759, 385] on h3 "How does crypto swap work?" at bounding box center [946, 379] width 719 height 18
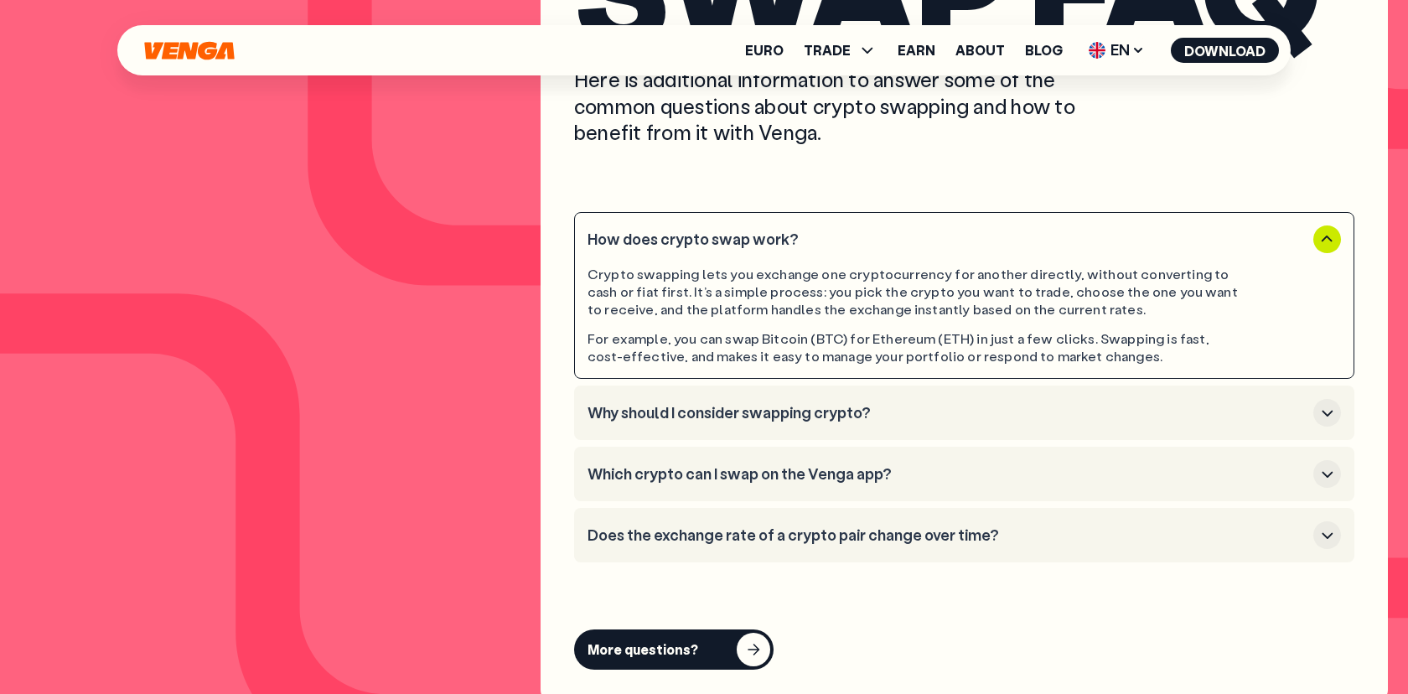
scroll to position [4608, 0]
click at [929, 421] on button "Why should I consider swapping crypto?" at bounding box center [963, 412] width 753 height 28
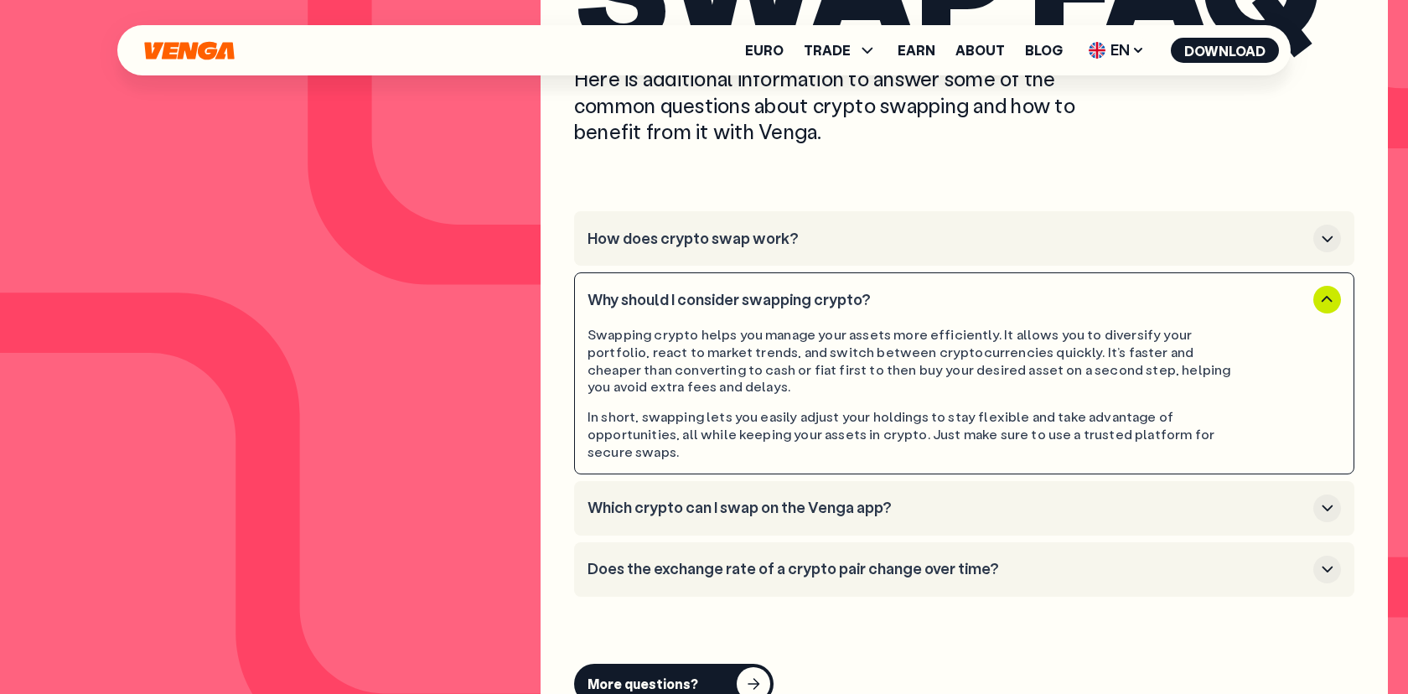
click at [924, 498] on h3 "Which crypto can I swap on the Venga app?" at bounding box center [946, 507] width 719 height 18
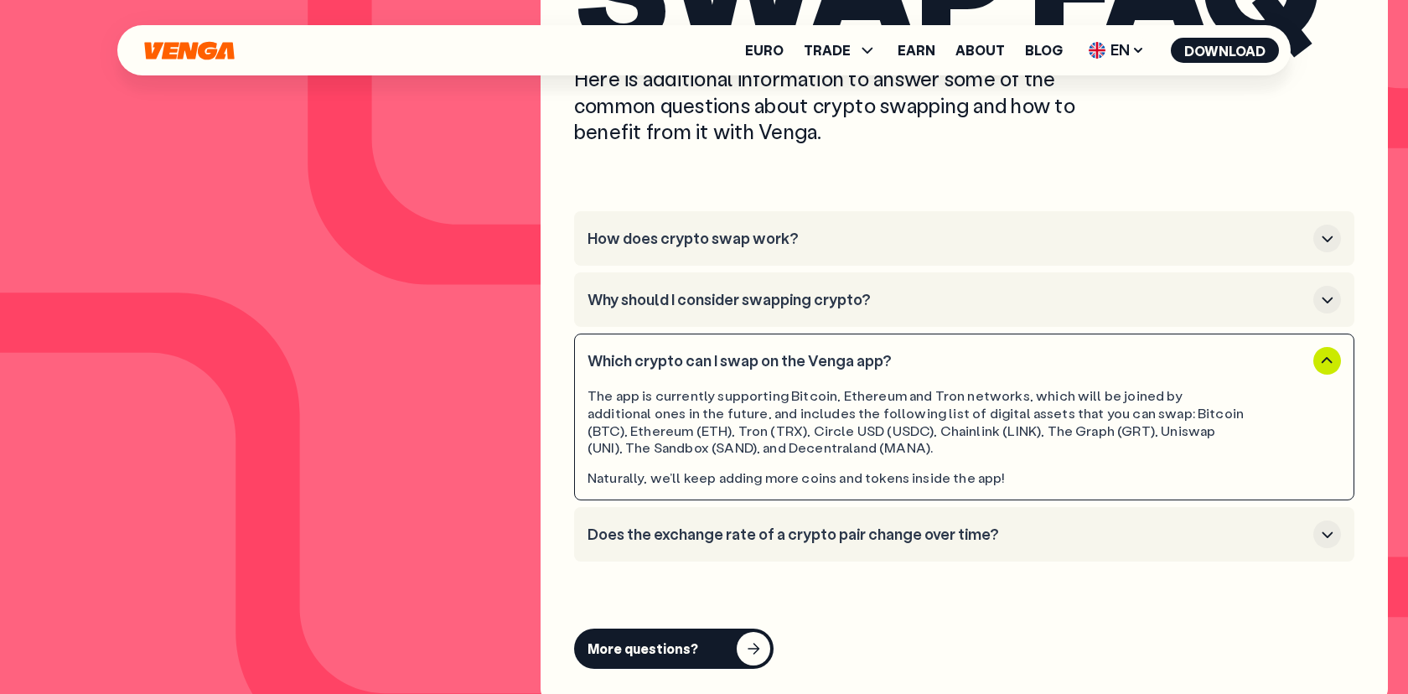
click at [953, 542] on h3 "Does the exchange rate of a crypto pair change over time?" at bounding box center [946, 534] width 719 height 18
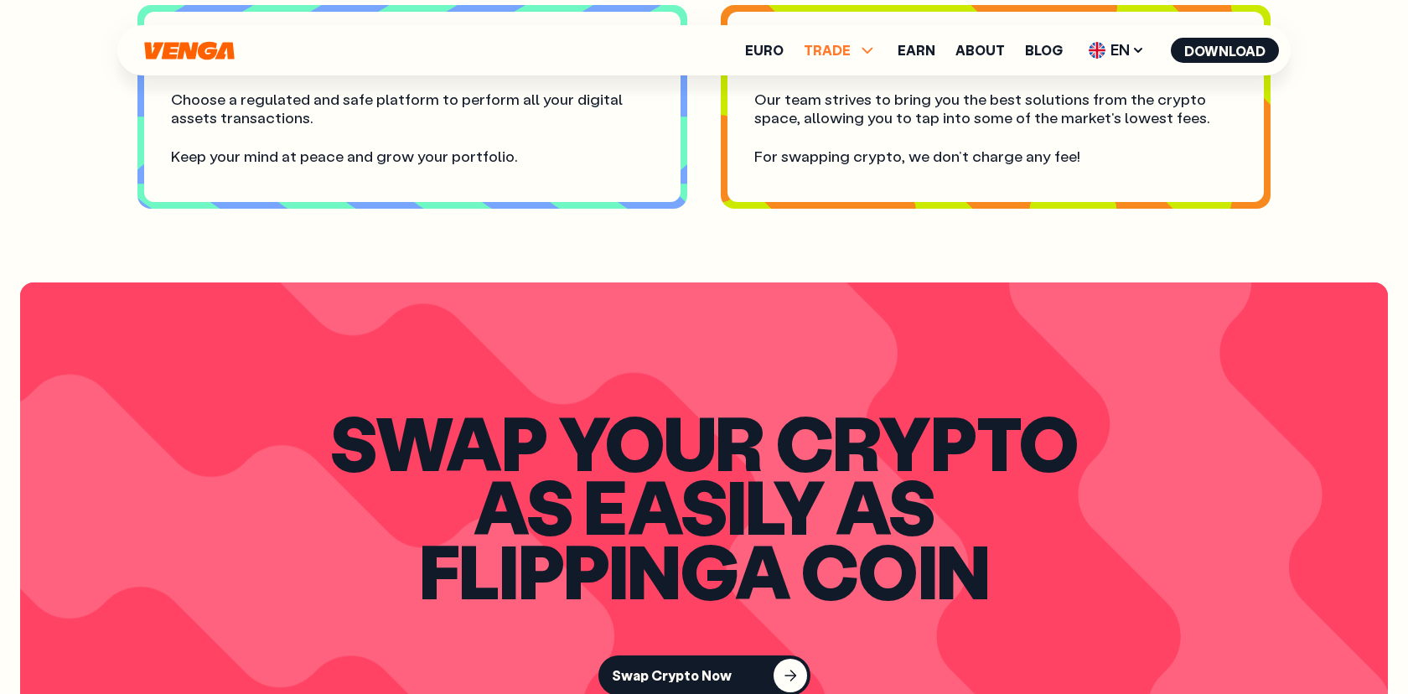
click at [858, 48] on span "TRADE" at bounding box center [840, 50] width 74 height 20
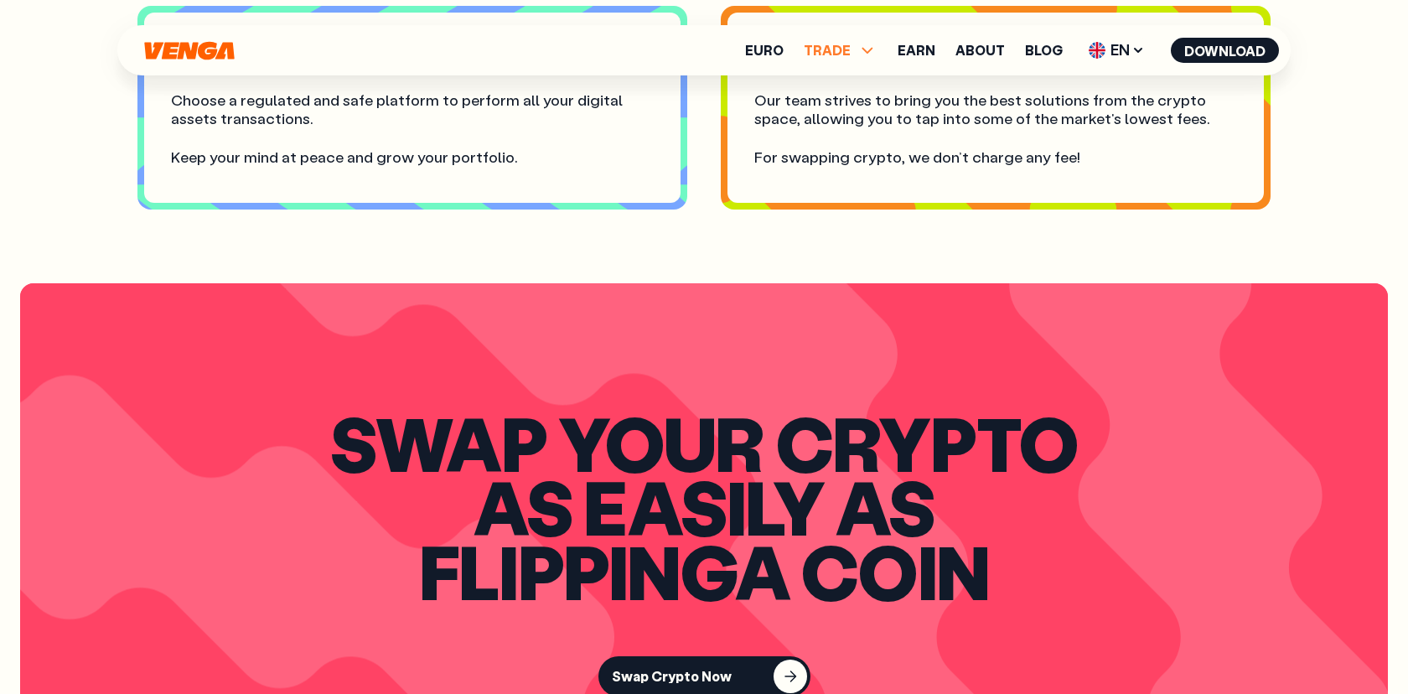
scroll to position [1470, 0]
click at [845, 159] on link "Exchange" at bounding box center [840, 159] width 66 height 18
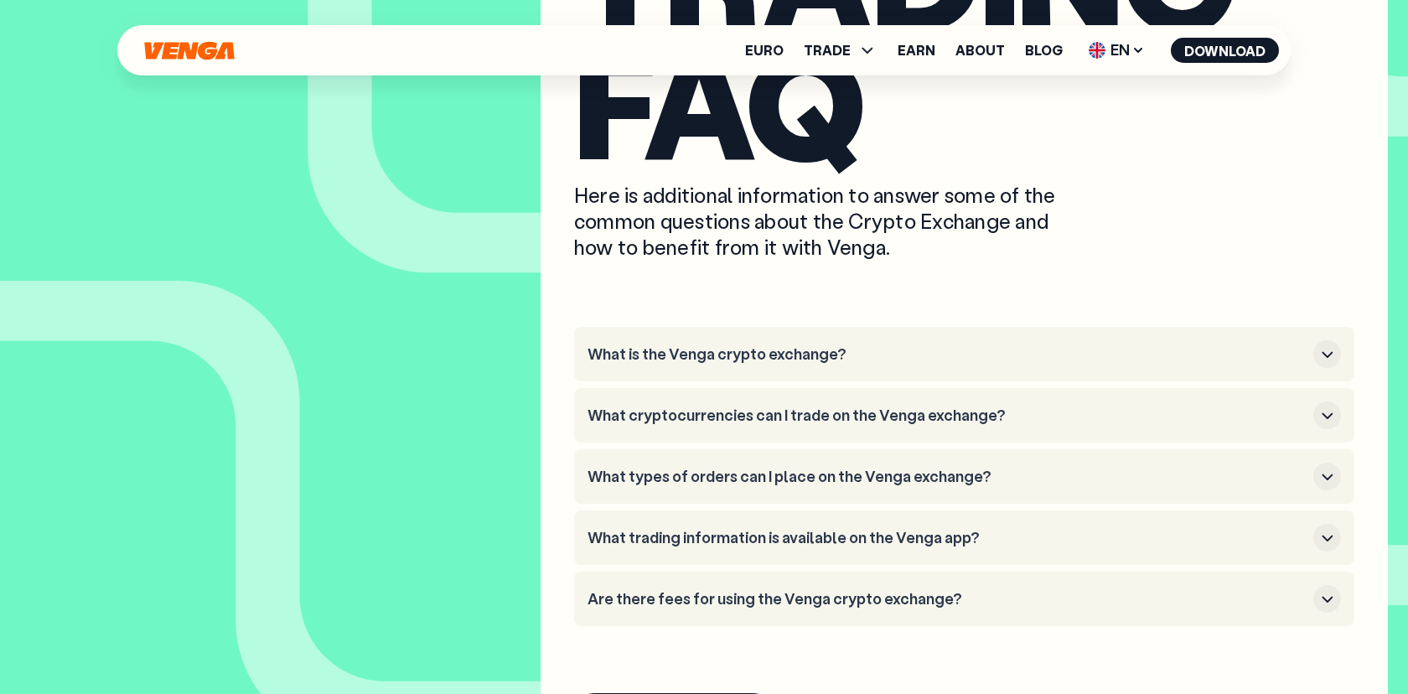
scroll to position [5641, 0]
click at [819, 339] on li "What is the Venga crypto exchange?" at bounding box center [964, 355] width 780 height 54
click at [804, 359] on h3 "What is the Venga crypto exchange?" at bounding box center [946, 355] width 719 height 18
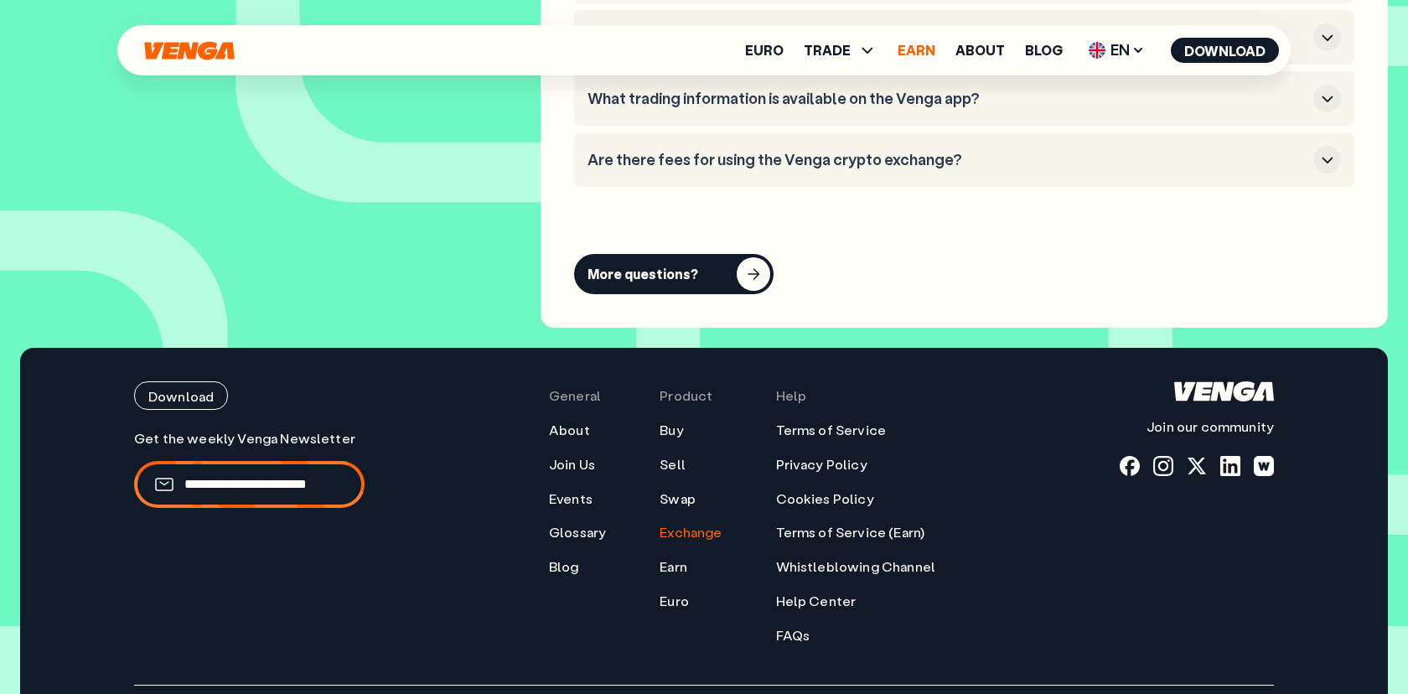
scroll to position [6181, 0]
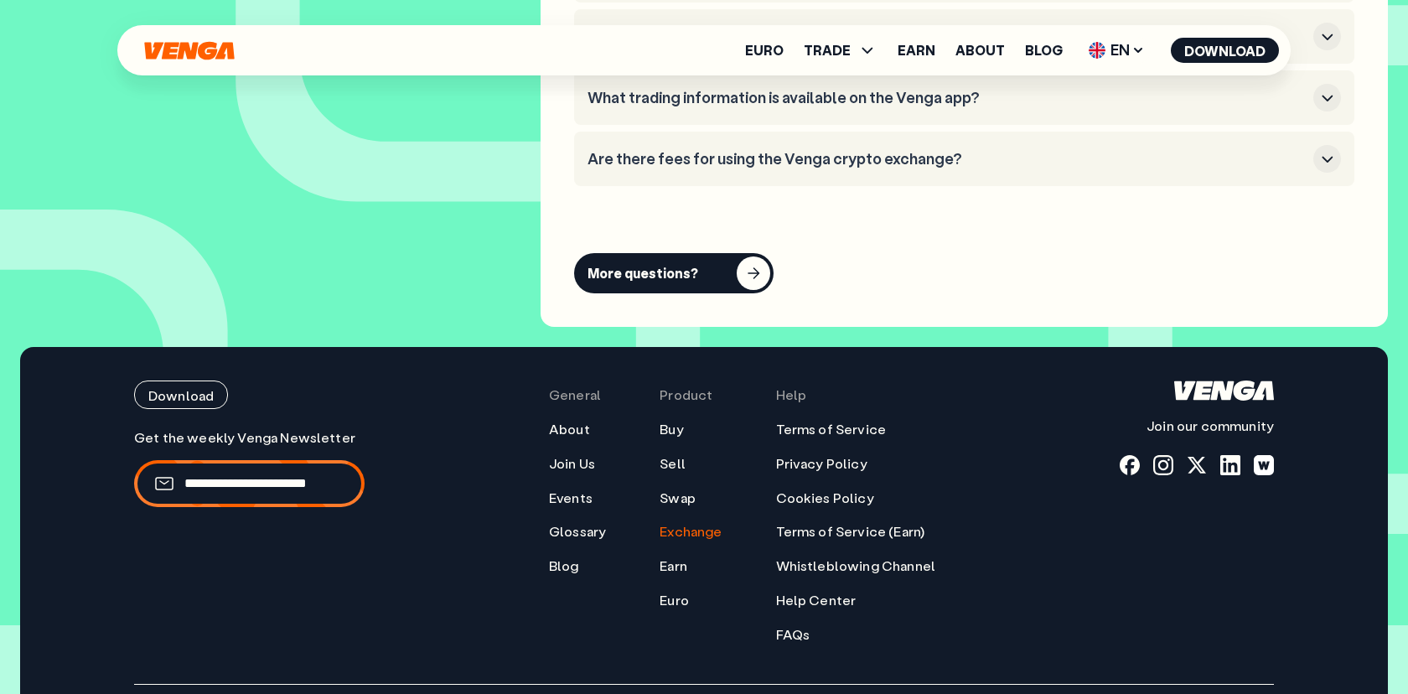
click at [910, 40] on ul "Euro TRADE Buy Sell Swap Exchange Earn About Blog EN English - EN Español - ES …" at bounding box center [1012, 50] width 534 height 27
click at [910, 54] on link "Earn" at bounding box center [916, 50] width 38 height 13
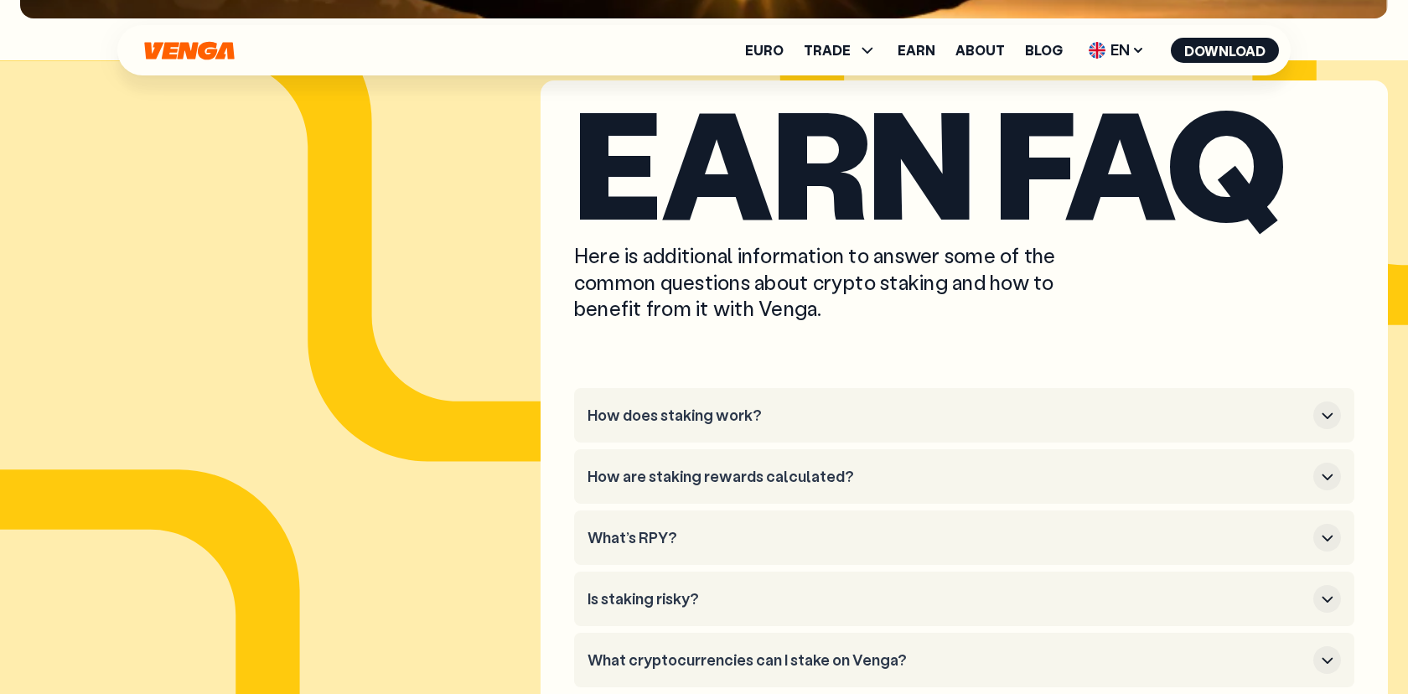
scroll to position [7606, 0]
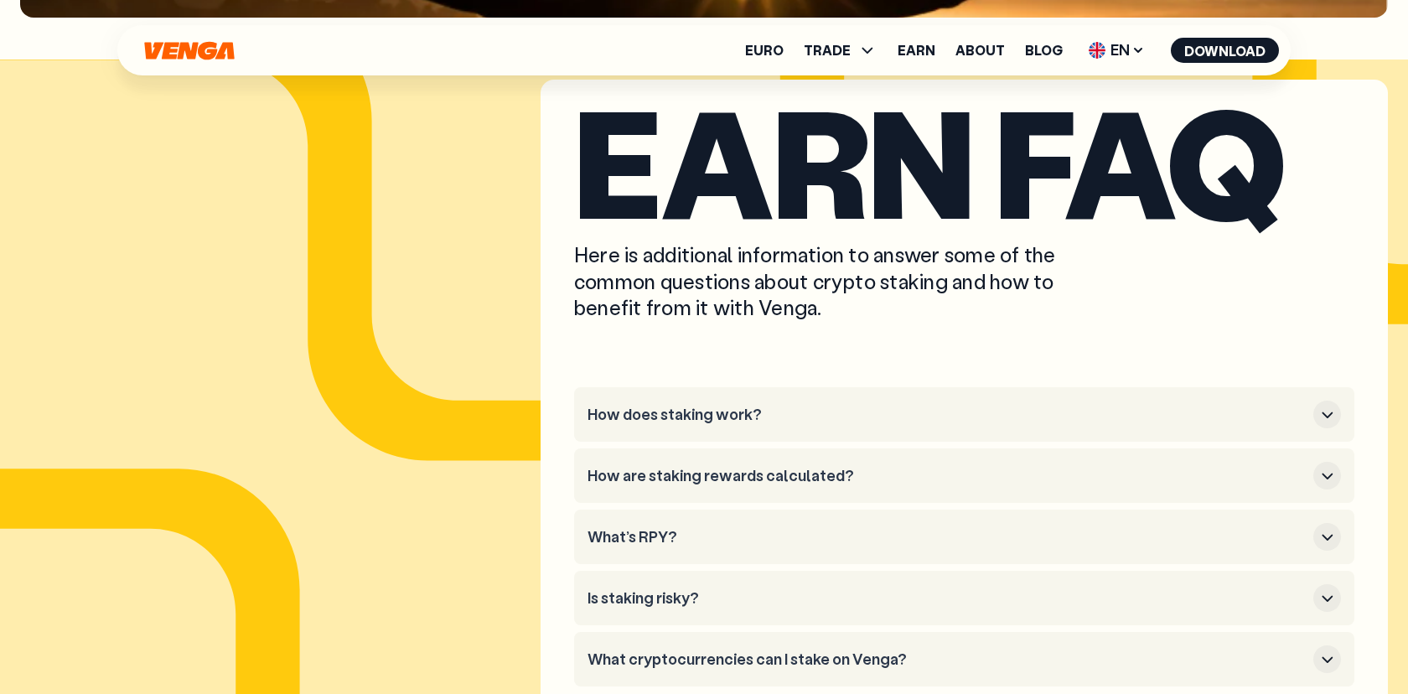
click at [735, 426] on button "How does staking work?" at bounding box center [963, 414] width 753 height 28
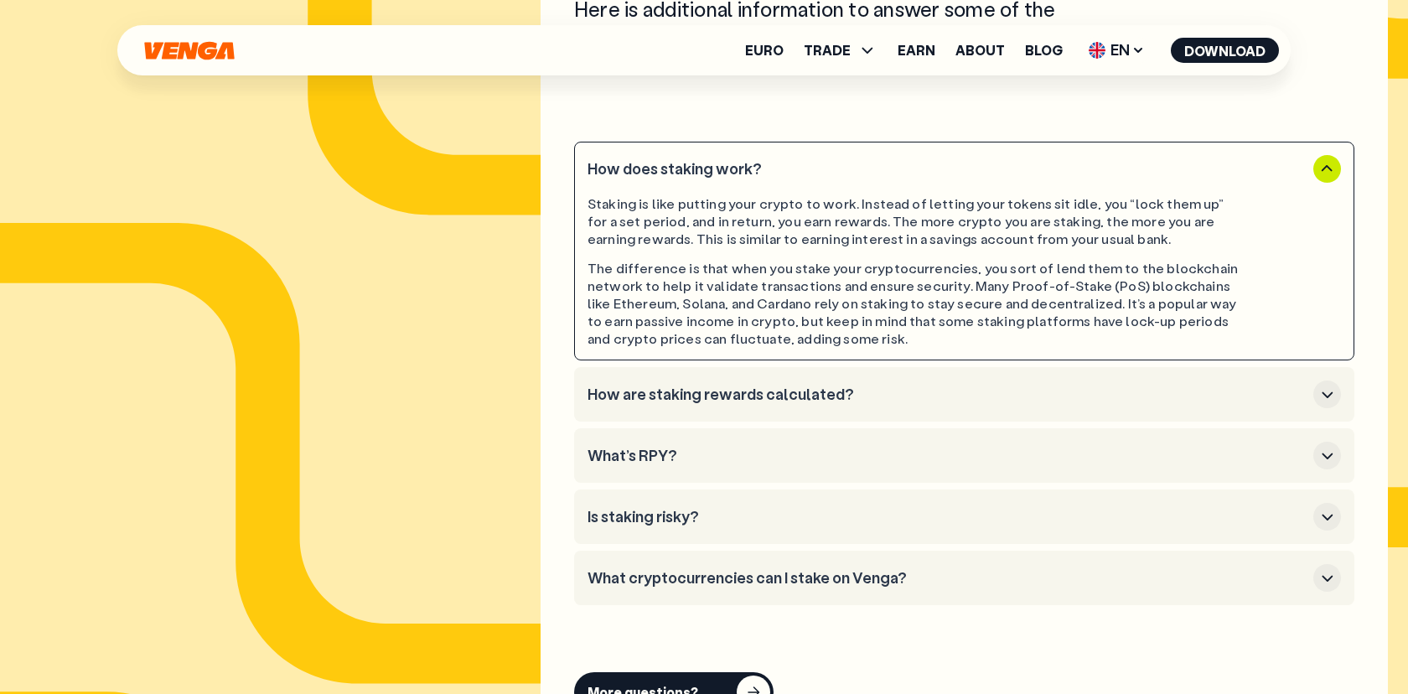
click at [774, 404] on button "How are staking rewards calculated?" at bounding box center [963, 394] width 753 height 28
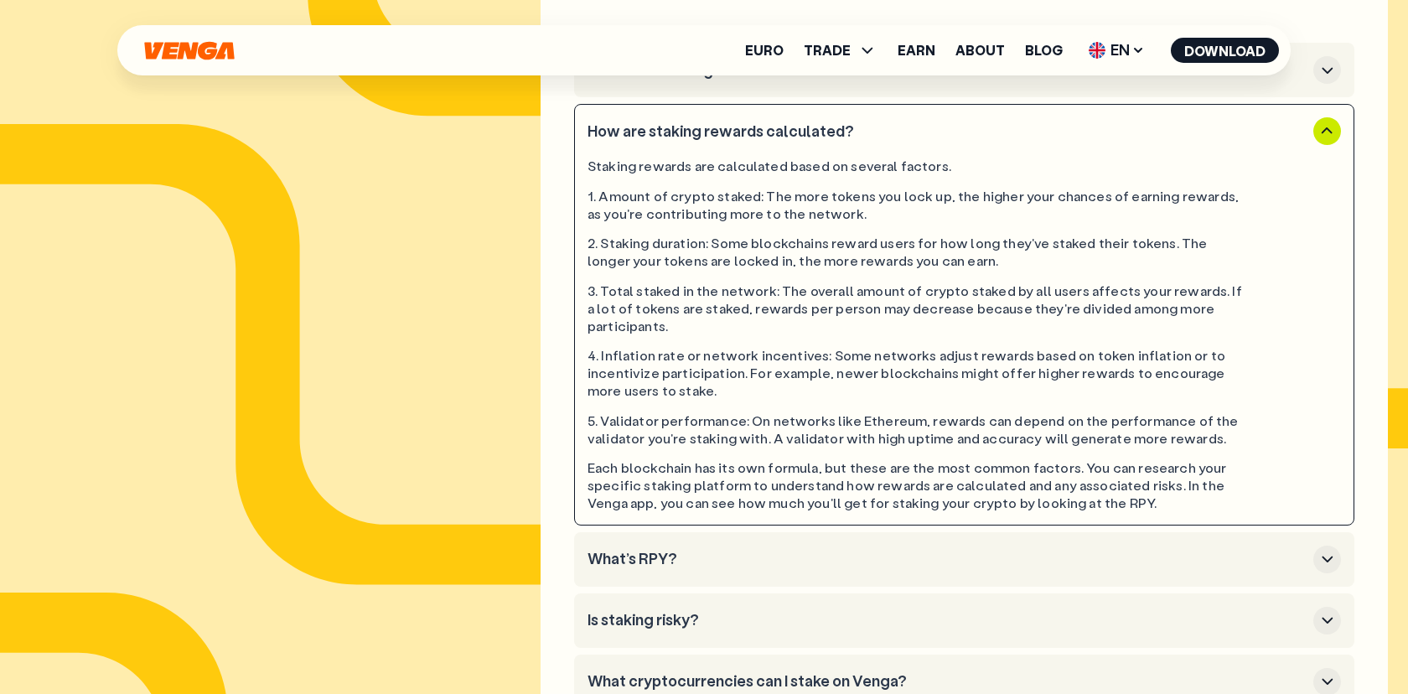
scroll to position [7951, 0]
click at [703, 549] on h3 "What’s RPY?" at bounding box center [946, 558] width 719 height 18
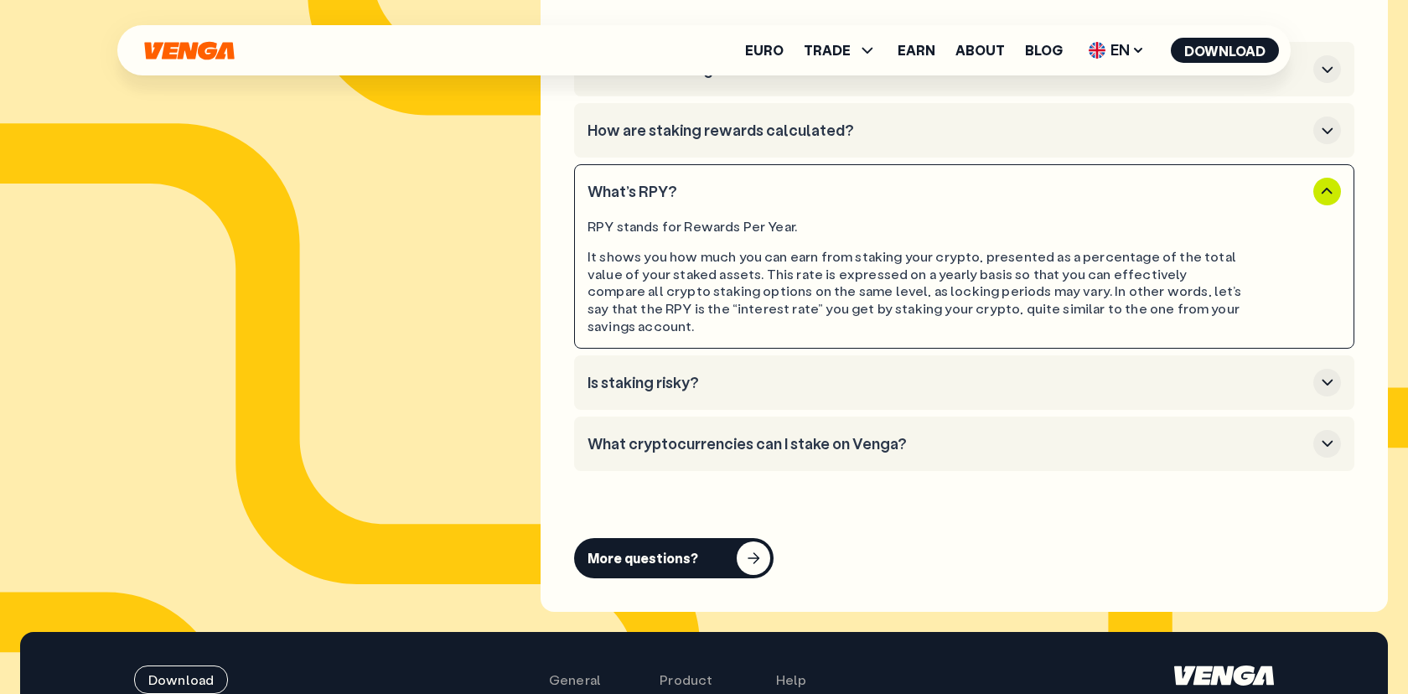
click at [808, 376] on button "Is staking risky?" at bounding box center [963, 383] width 753 height 28
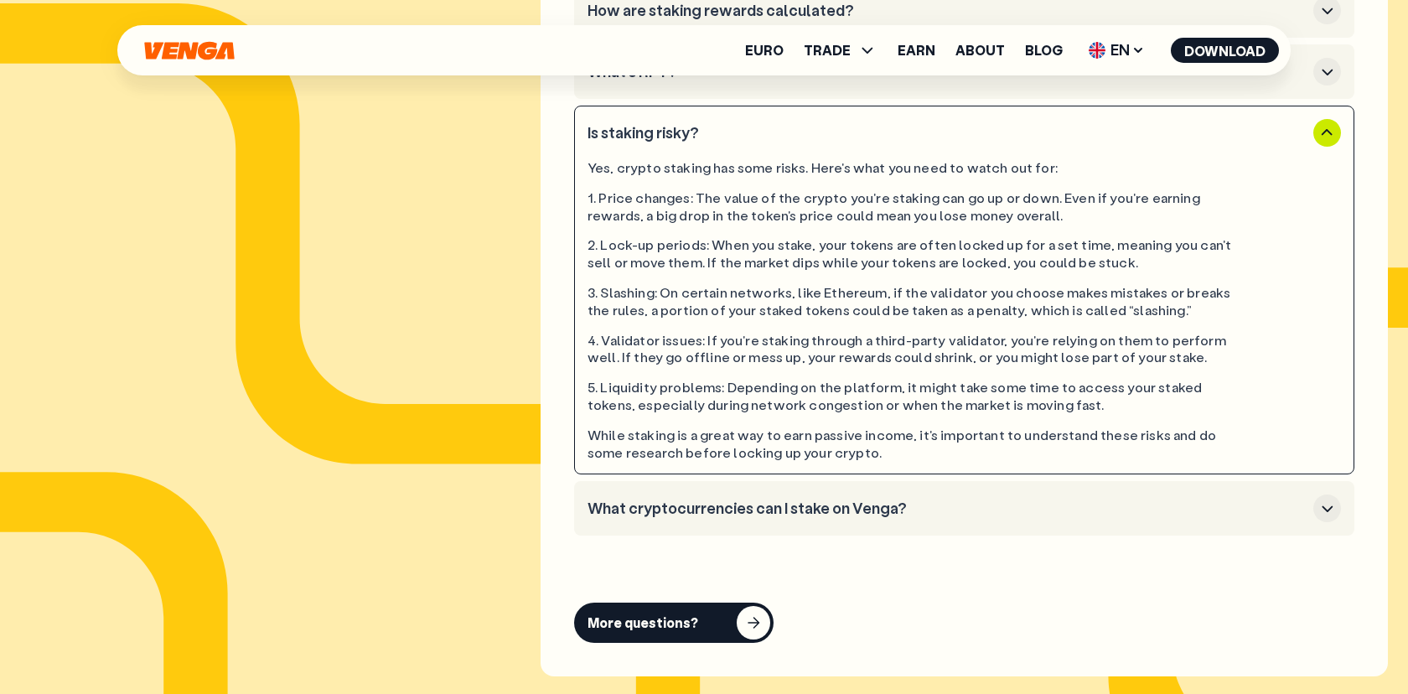
scroll to position [8071, 0]
click at [811, 510] on h3 "What cryptocurrencies can I stake on Venga?" at bounding box center [946, 507] width 719 height 18
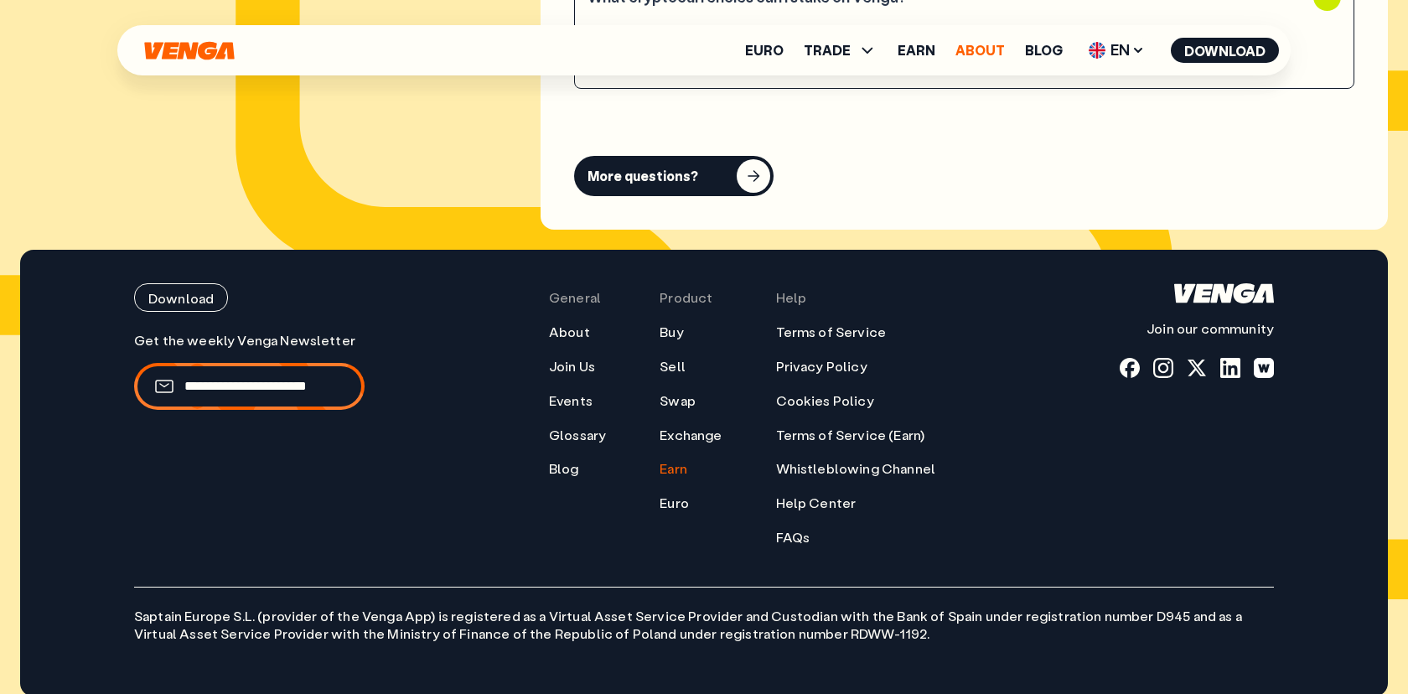
scroll to position [8268, 0]
click at [969, 56] on link "About" at bounding box center [979, 50] width 49 height 13
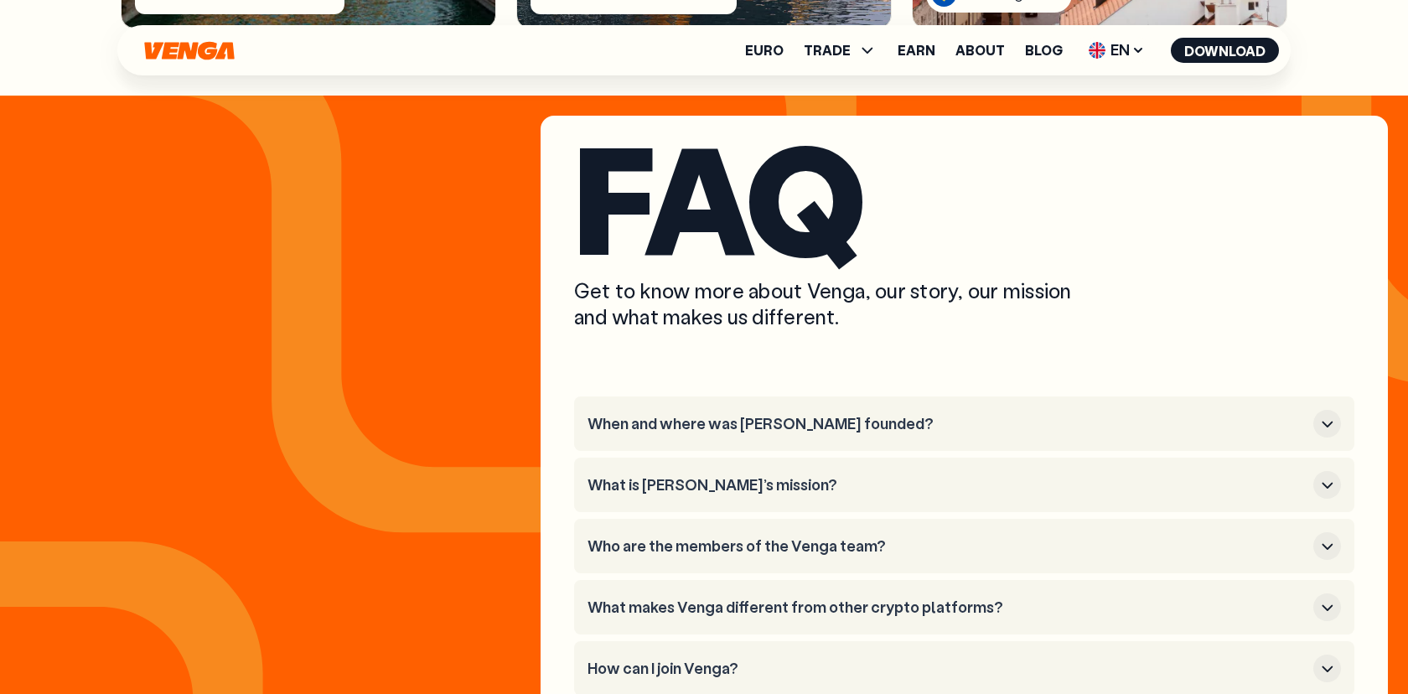
scroll to position [6133, 0]
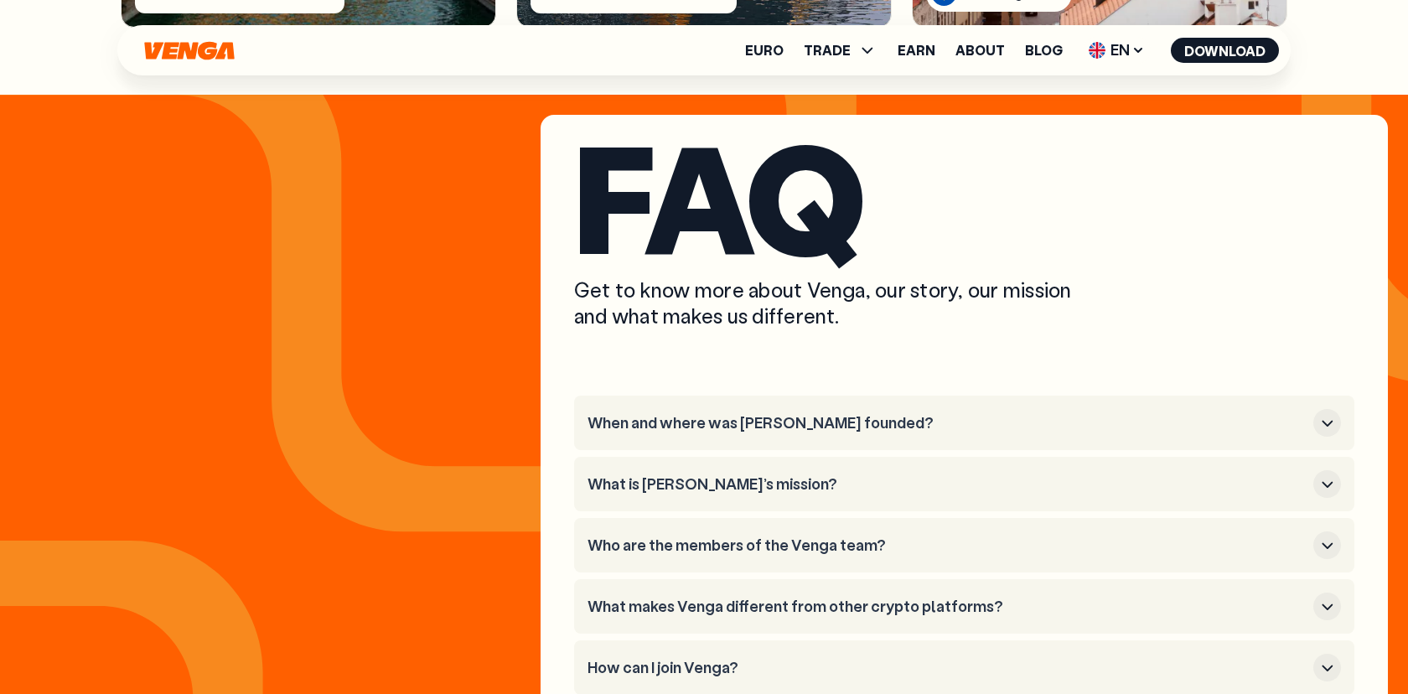
click at [701, 414] on h3 "When and where was Venga founded?" at bounding box center [946, 423] width 719 height 18
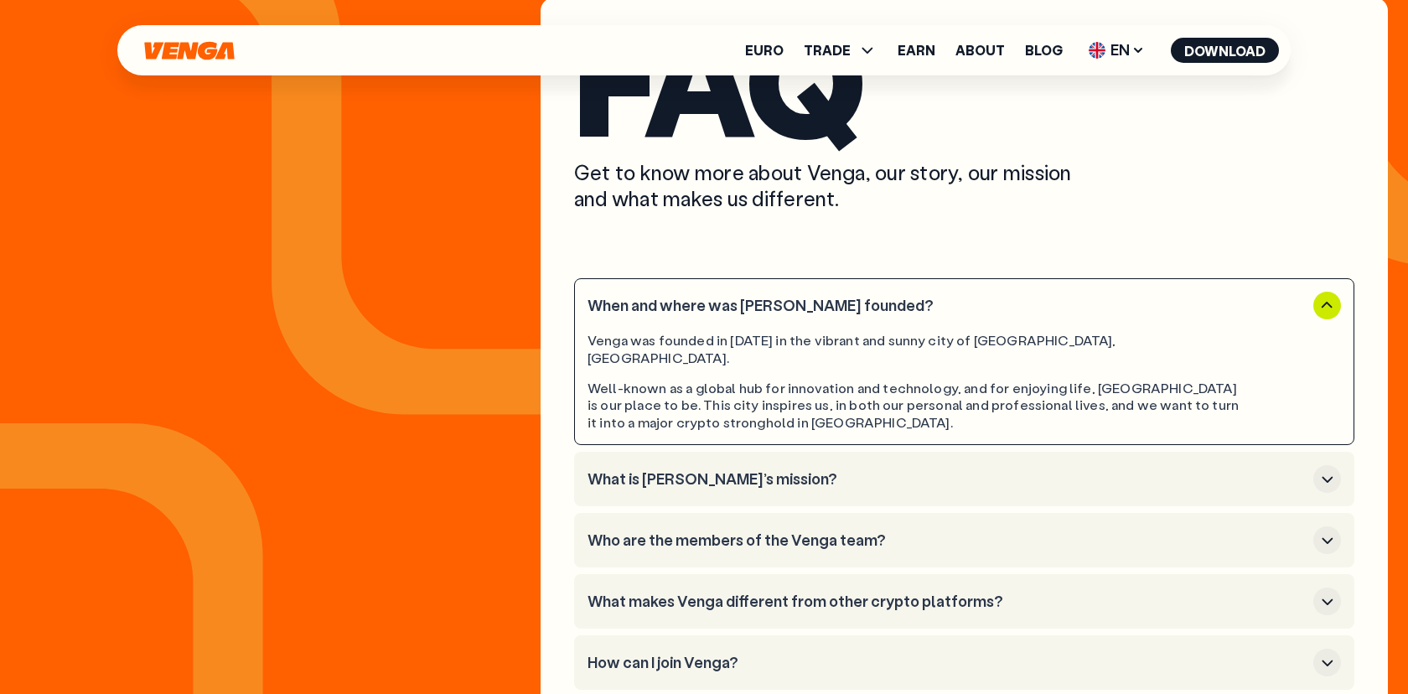
click at [714, 455] on li "What is Venga’s mission?" at bounding box center [964, 479] width 780 height 54
click at [726, 468] on h3 "What is Venga’s mission?" at bounding box center [946, 477] width 719 height 18
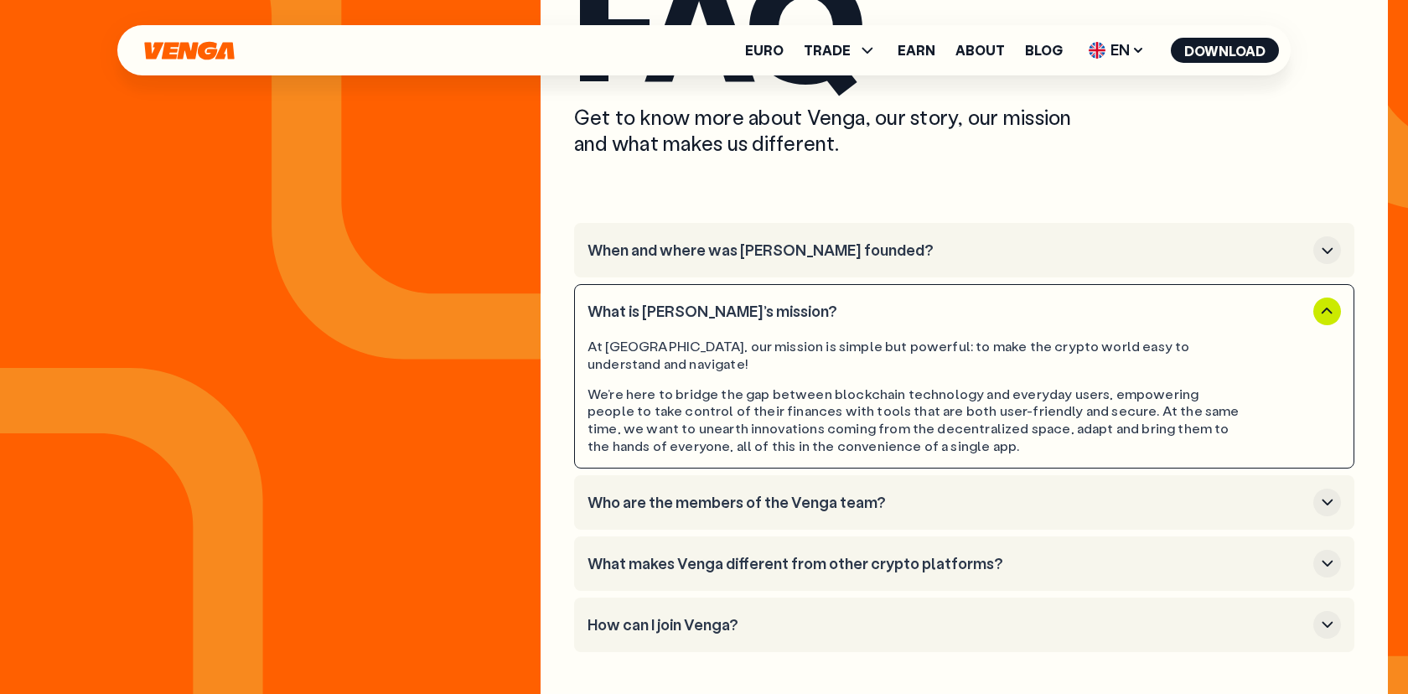
click at [772, 488] on button "Who are the members of the Venga team?" at bounding box center [963, 502] width 753 height 28
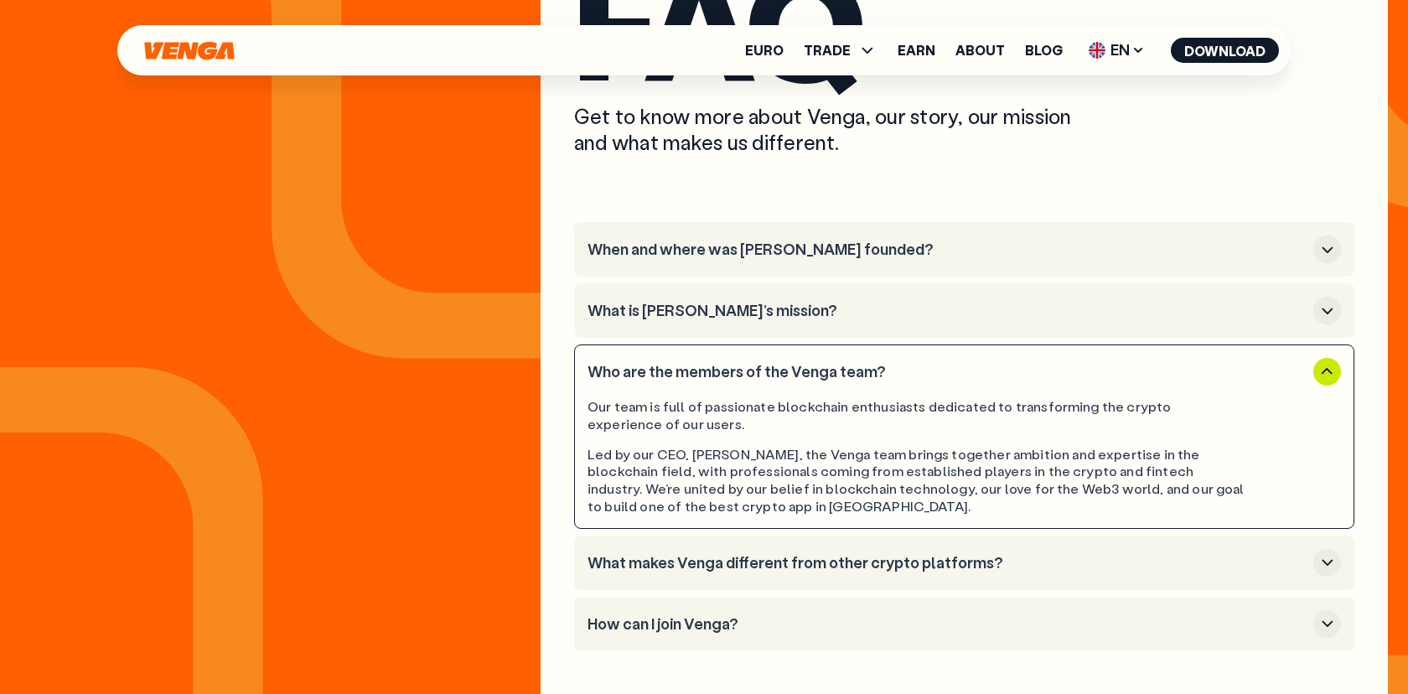
scroll to position [6307, 0]
click at [782, 548] on button "What makes Venga different from other crypto platforms?" at bounding box center [963, 562] width 753 height 28
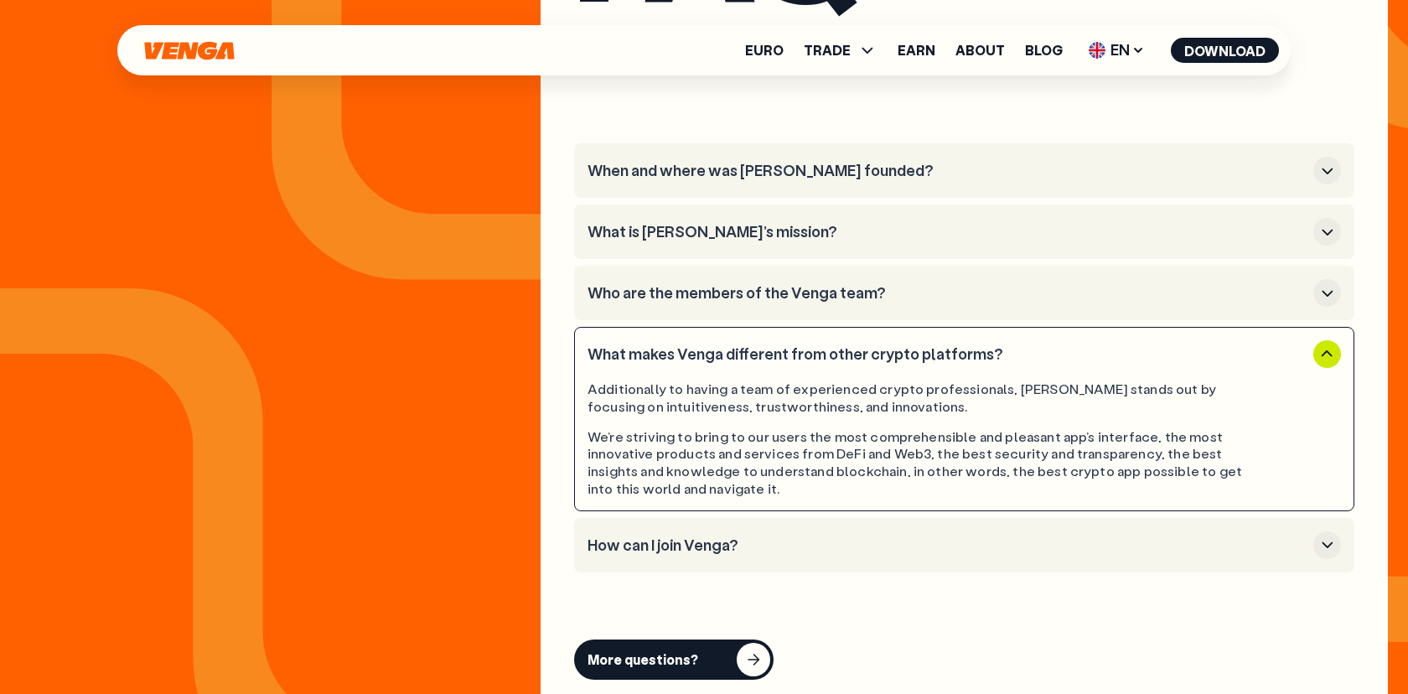
click at [777, 531] on button "How can I join Venga?" at bounding box center [963, 545] width 753 height 28
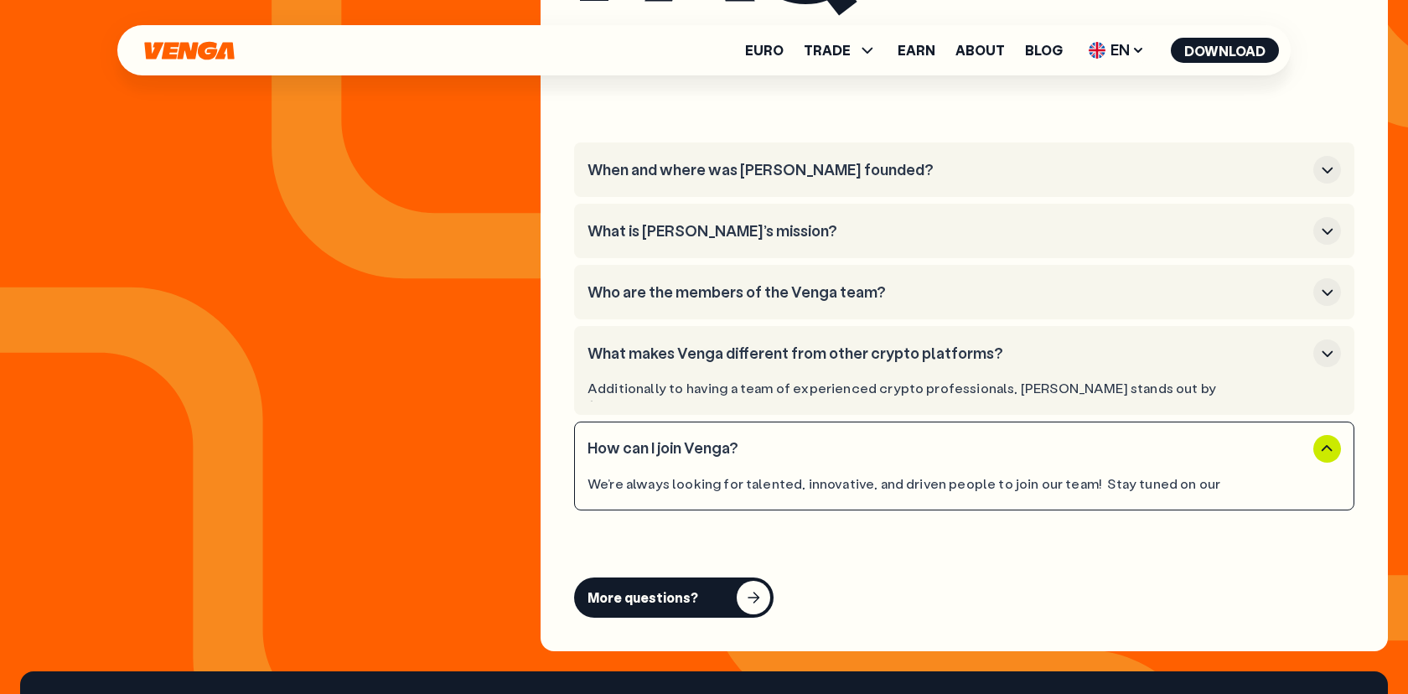
scroll to position [6387, 0]
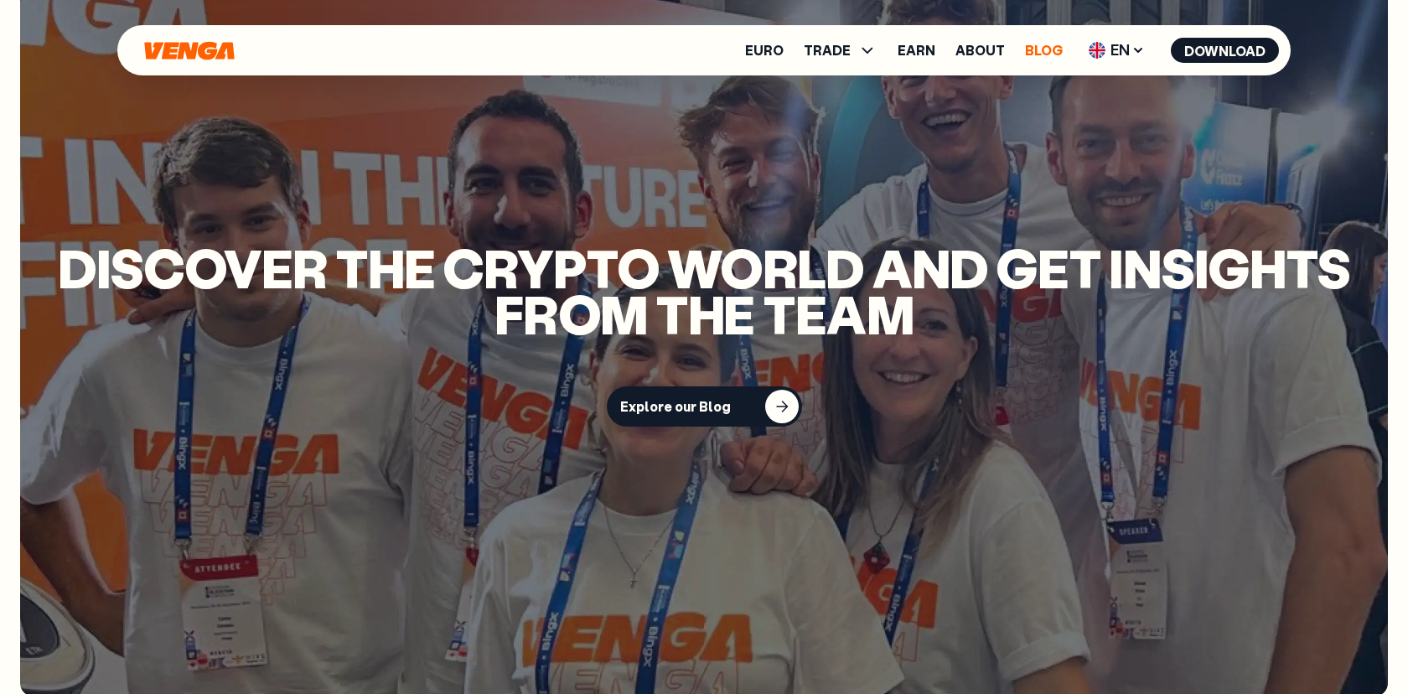
click at [1036, 51] on link "Blog" at bounding box center [1044, 50] width 38 height 13
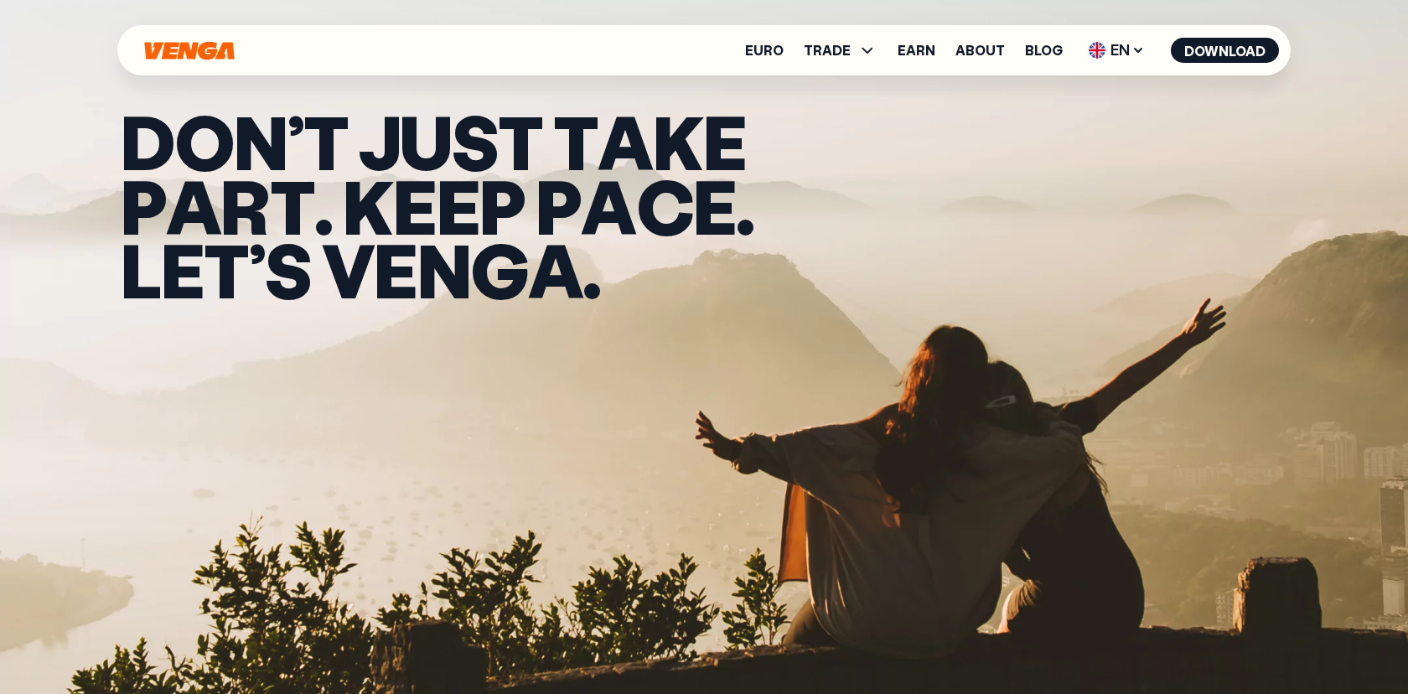
scroll to position [0, 0]
click at [1129, 52] on span "EN" at bounding box center [1116, 50] width 68 height 27
click at [1161, 16] on div "D O N ’ t j u s t t a k e p a r t . K e e p p a c e . L e t ’ s v e n g a ." at bounding box center [704, 205] width 1206 height 411
click at [770, 54] on link "Euro" at bounding box center [764, 50] width 39 height 13
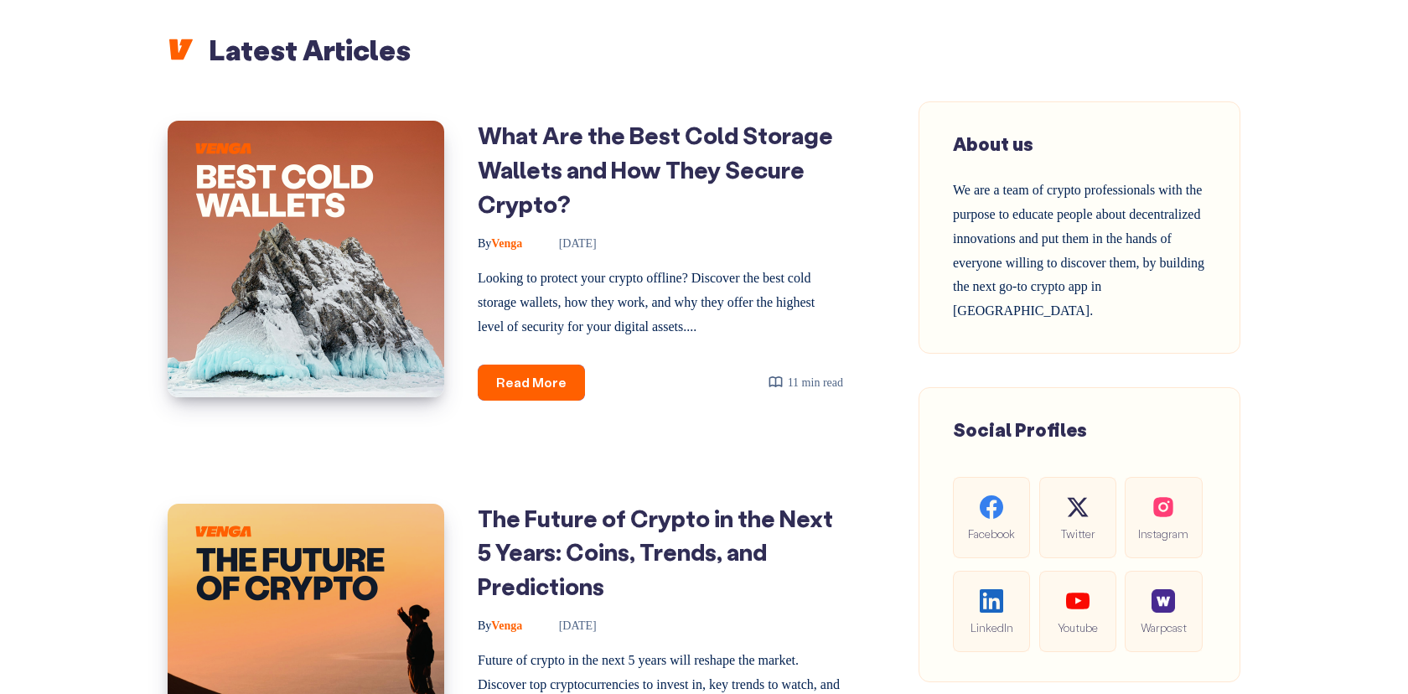
scroll to position [613, 0]
